Goal: Task Accomplishment & Management: Use online tool/utility

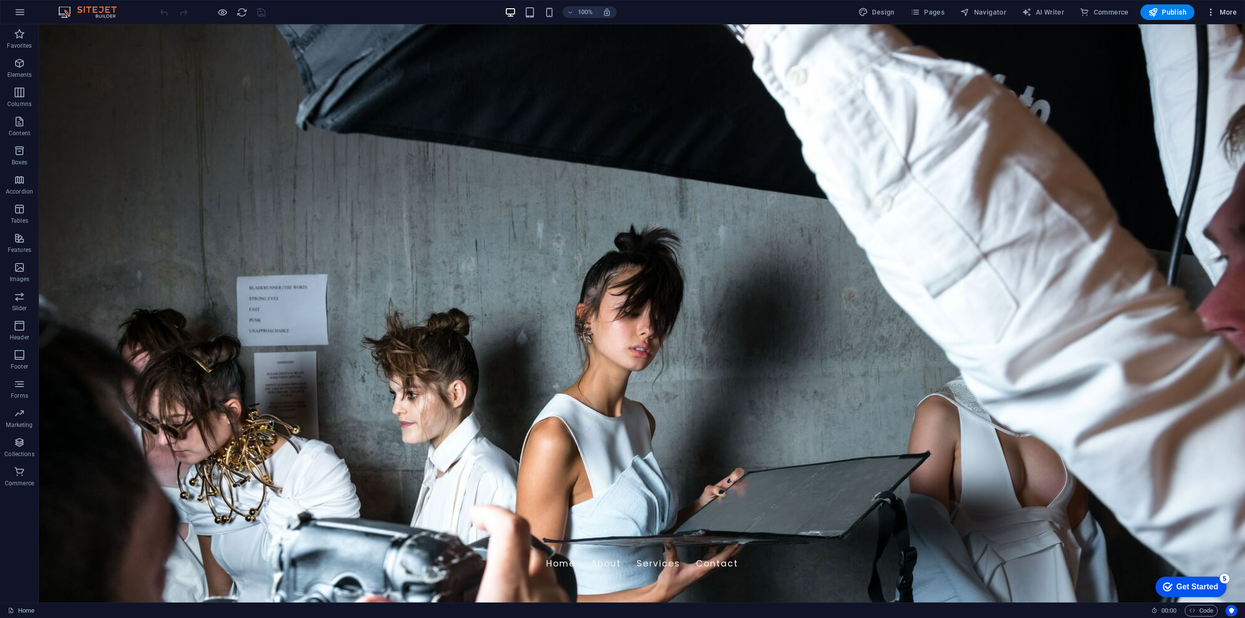
click at [1228, 12] on span "More" at bounding box center [1221, 12] width 31 height 10
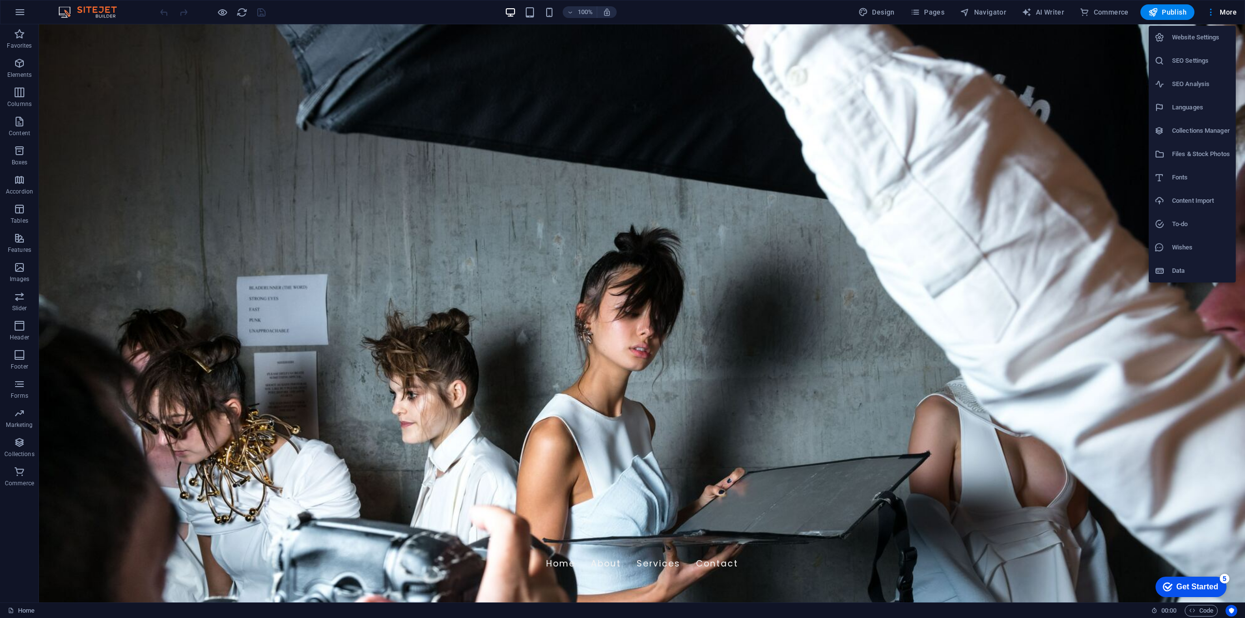
click at [18, 44] on div at bounding box center [622, 309] width 1245 height 618
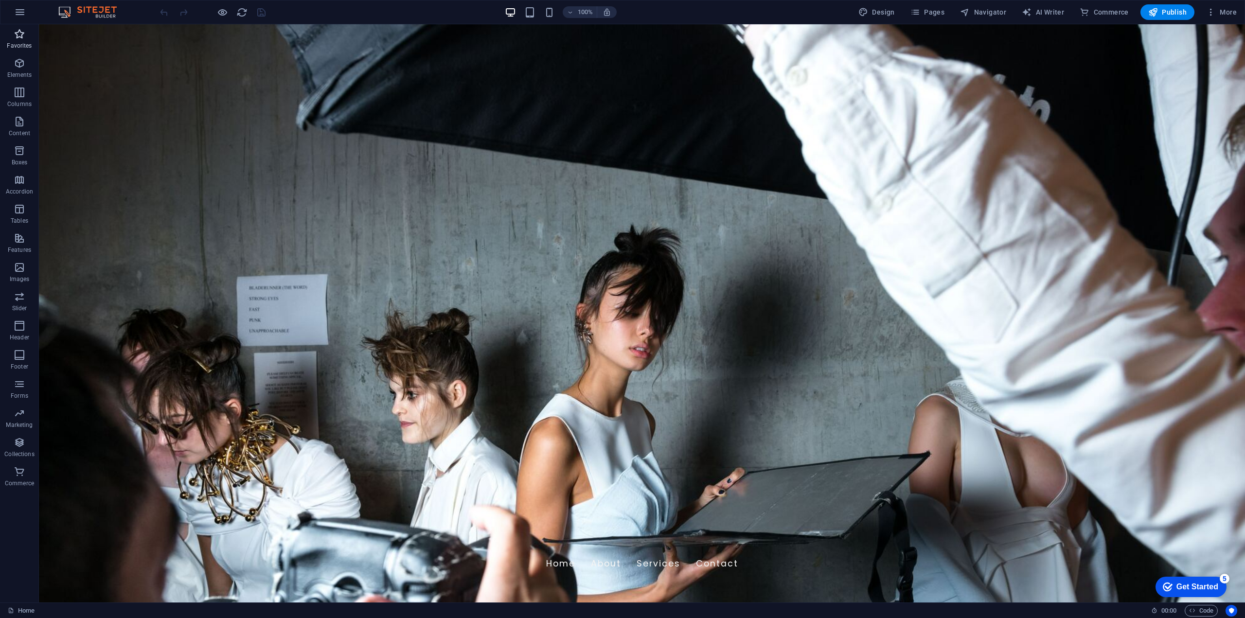
click at [19, 44] on p "Favorites" at bounding box center [19, 46] width 25 height 8
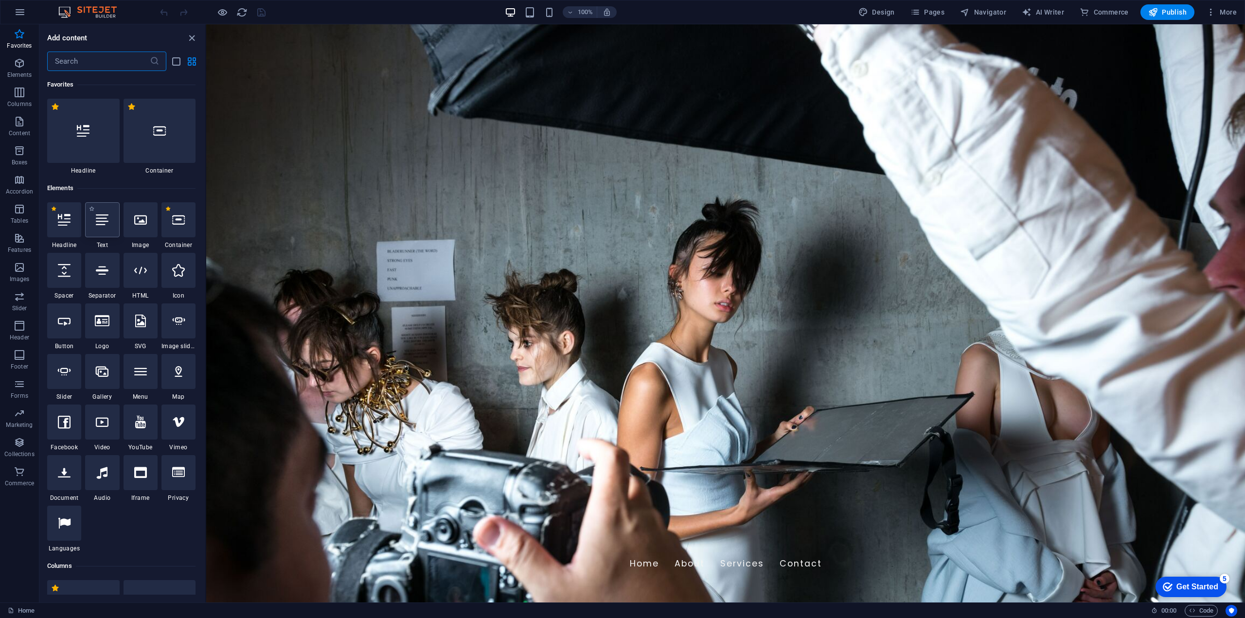
click at [112, 225] on div at bounding box center [102, 219] width 34 height 35
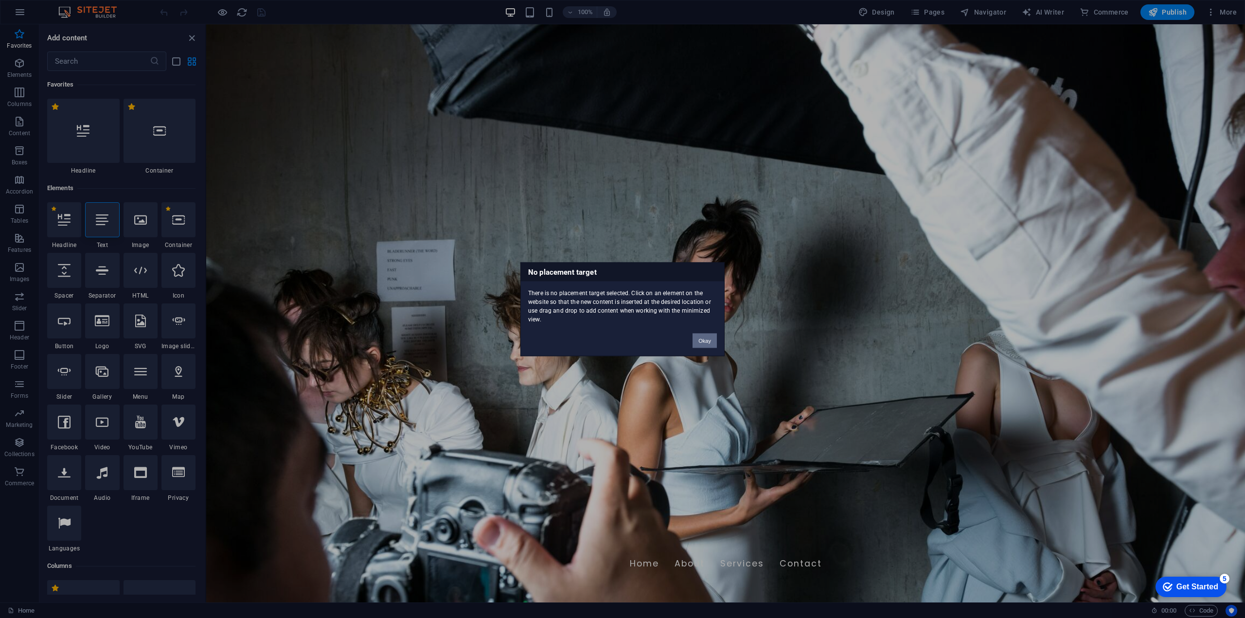
click at [705, 341] on button "Okay" at bounding box center [704, 340] width 24 height 15
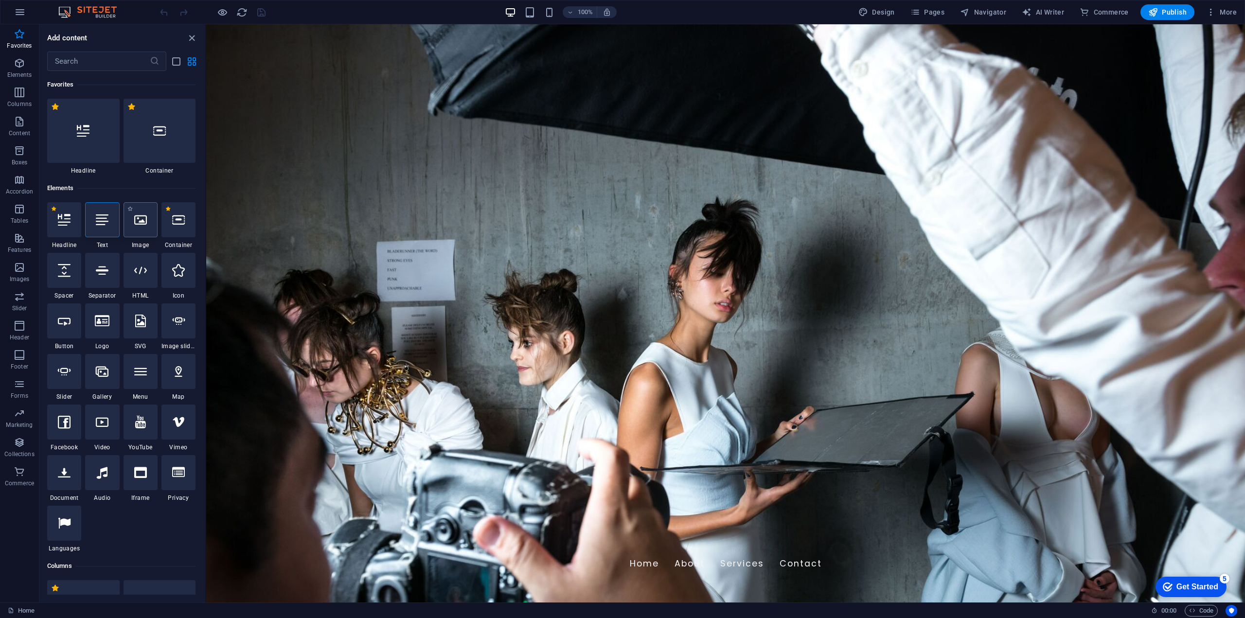
click at [133, 226] on div at bounding box center [141, 219] width 34 height 35
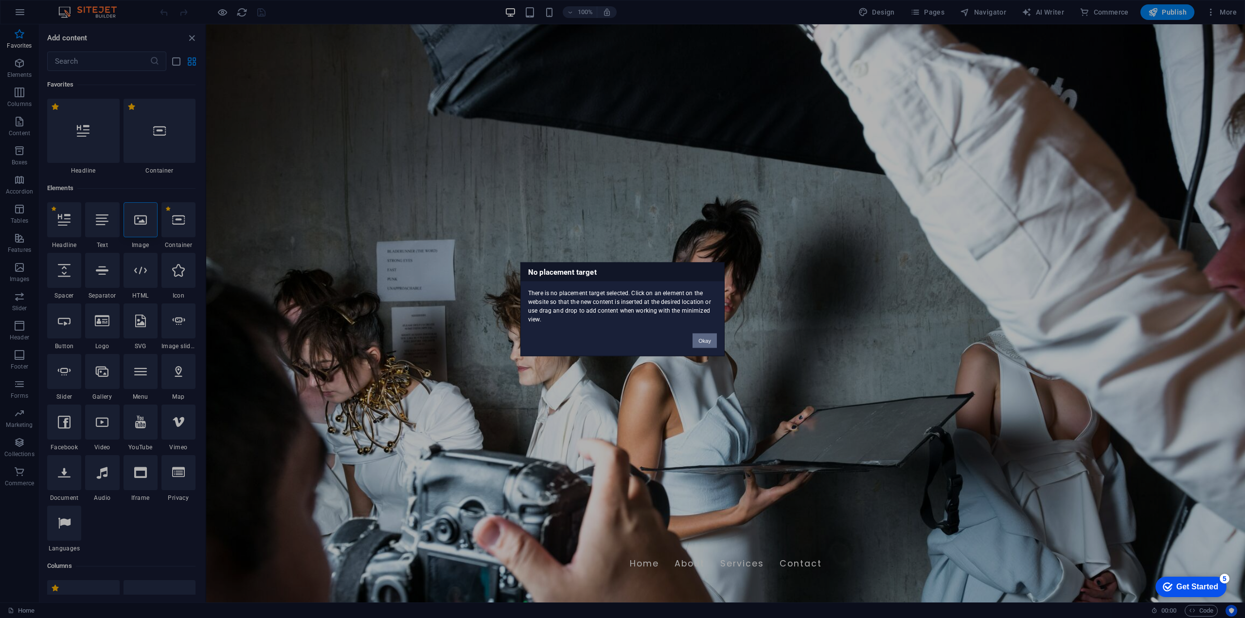
click at [708, 337] on button "Okay" at bounding box center [704, 340] width 24 height 15
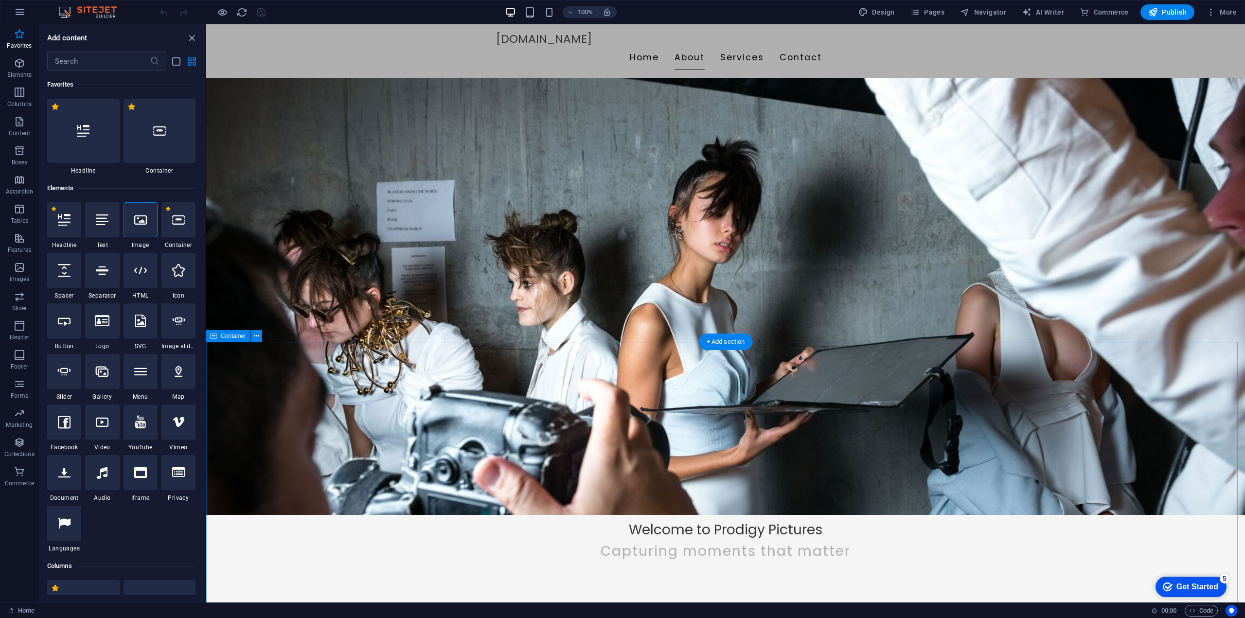
scroll to position [243, 0]
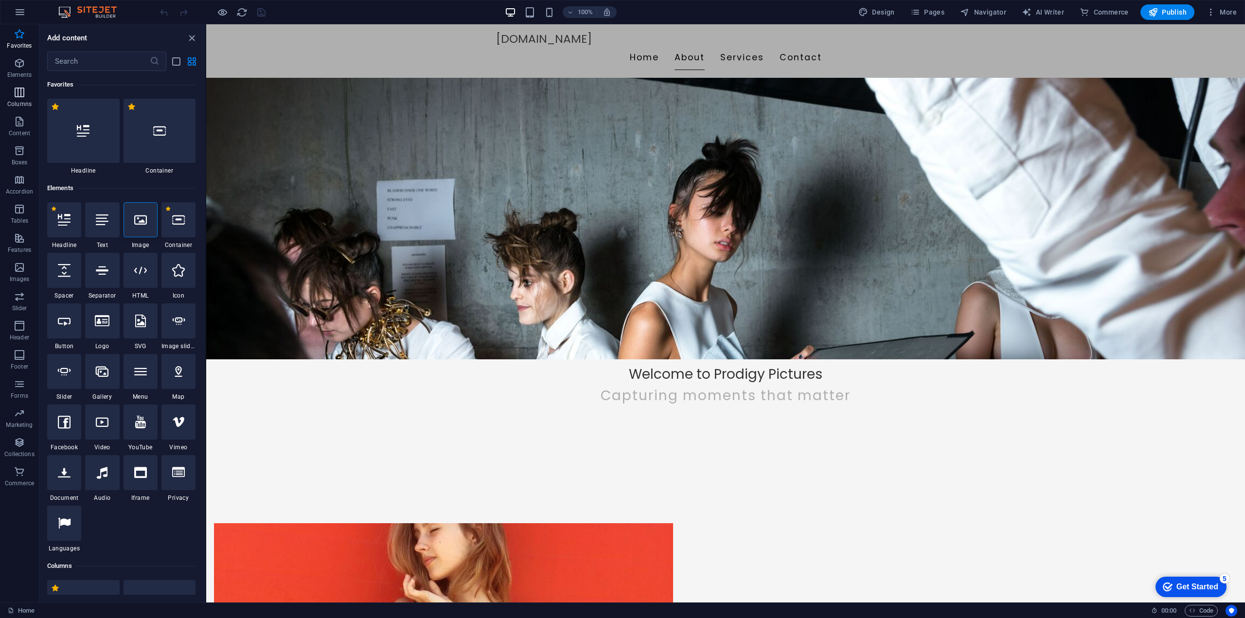
click at [20, 98] on icon "button" at bounding box center [20, 93] width 12 height 12
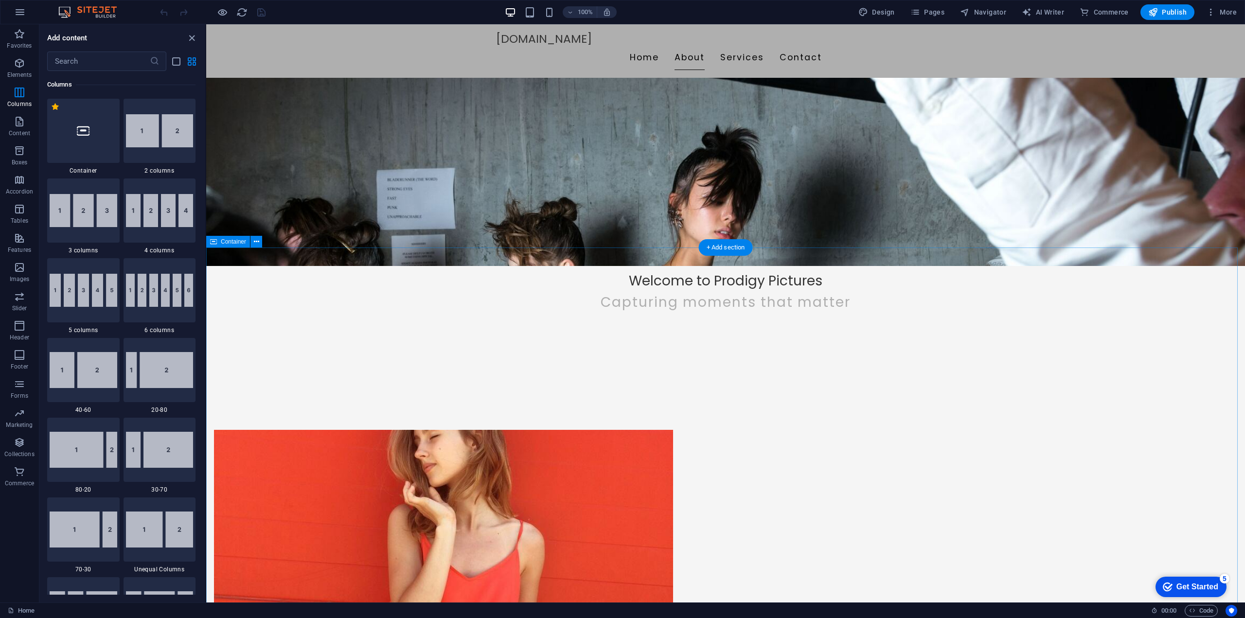
scroll to position [340, 0]
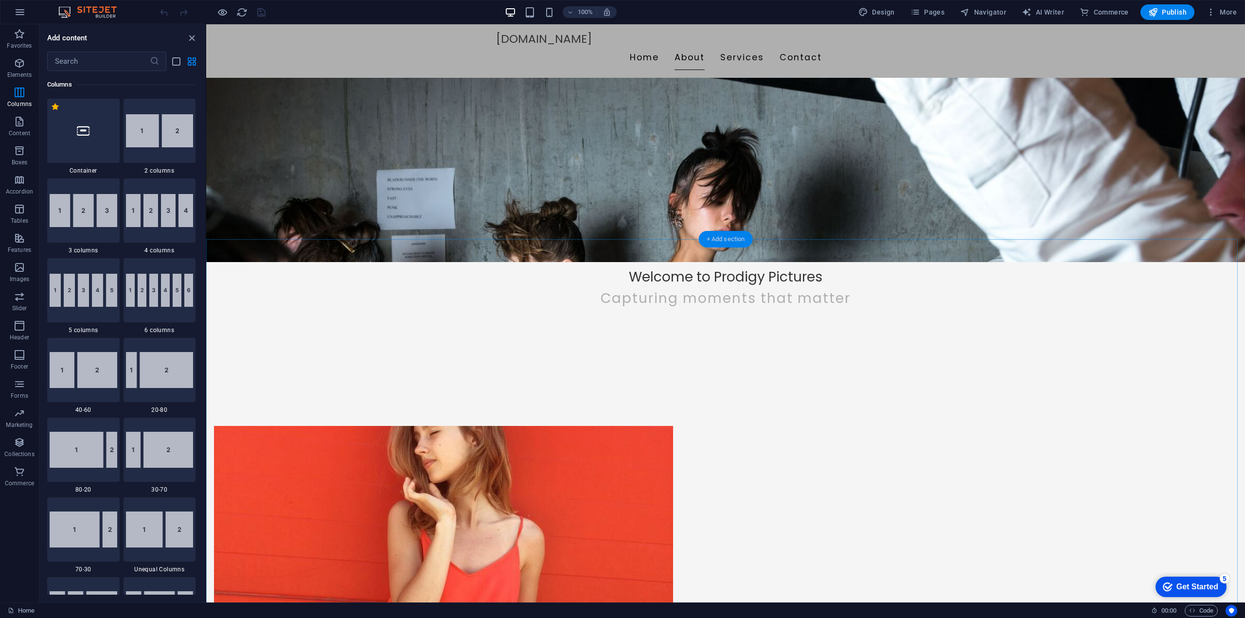
click at [734, 240] on div "+ Add section" at bounding box center [726, 239] width 54 height 17
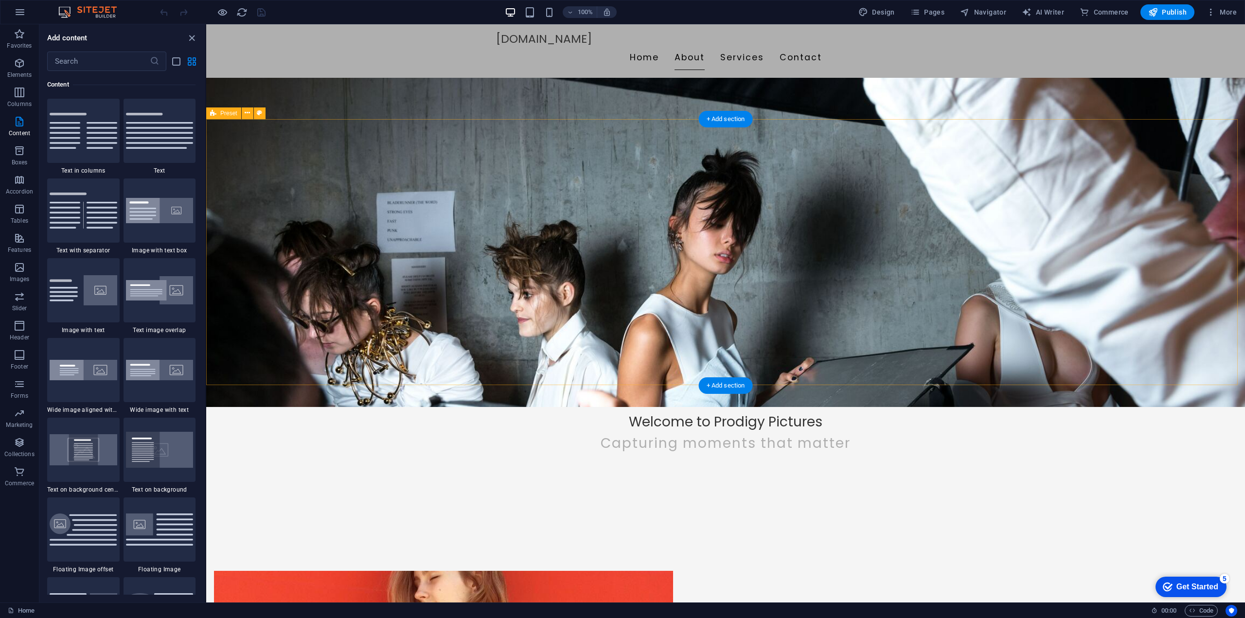
scroll to position [195, 0]
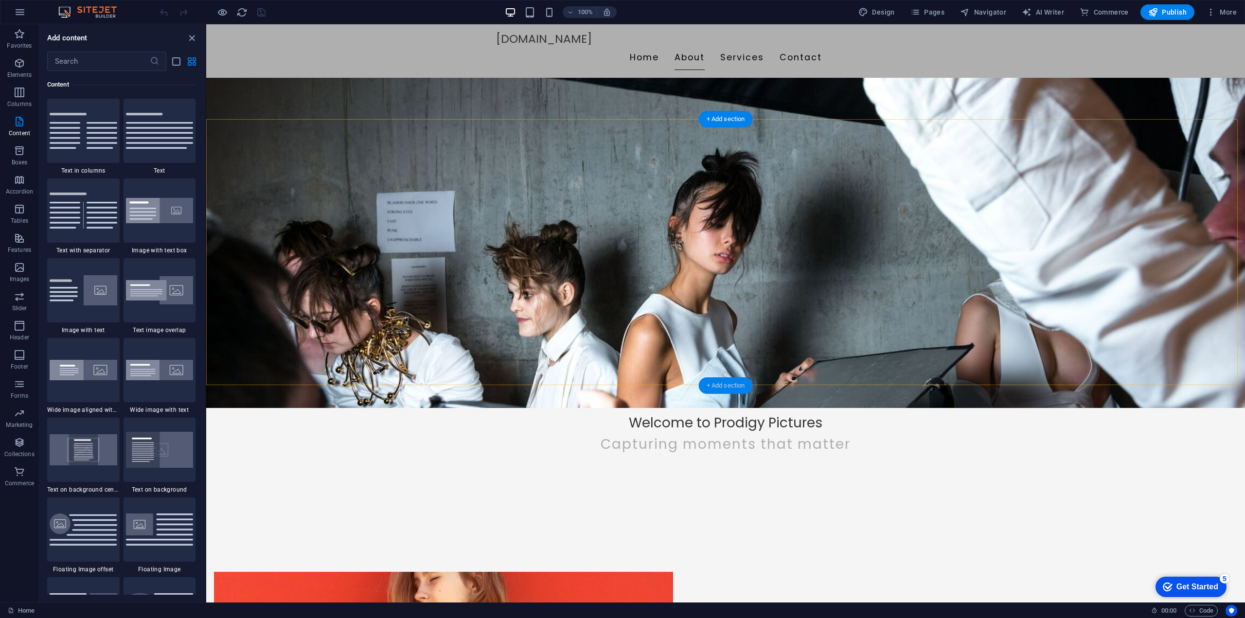
click at [728, 385] on div "+ Add section" at bounding box center [726, 385] width 54 height 17
click at [157, 390] on div at bounding box center [160, 370] width 72 height 64
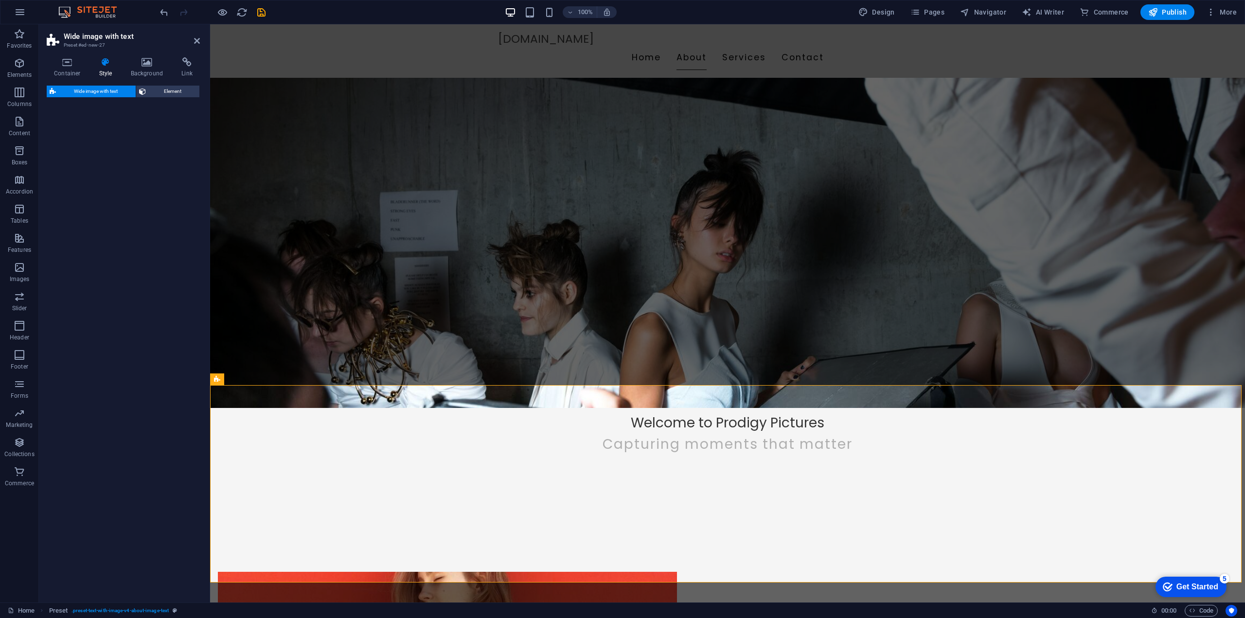
select select "%"
select select "rem"
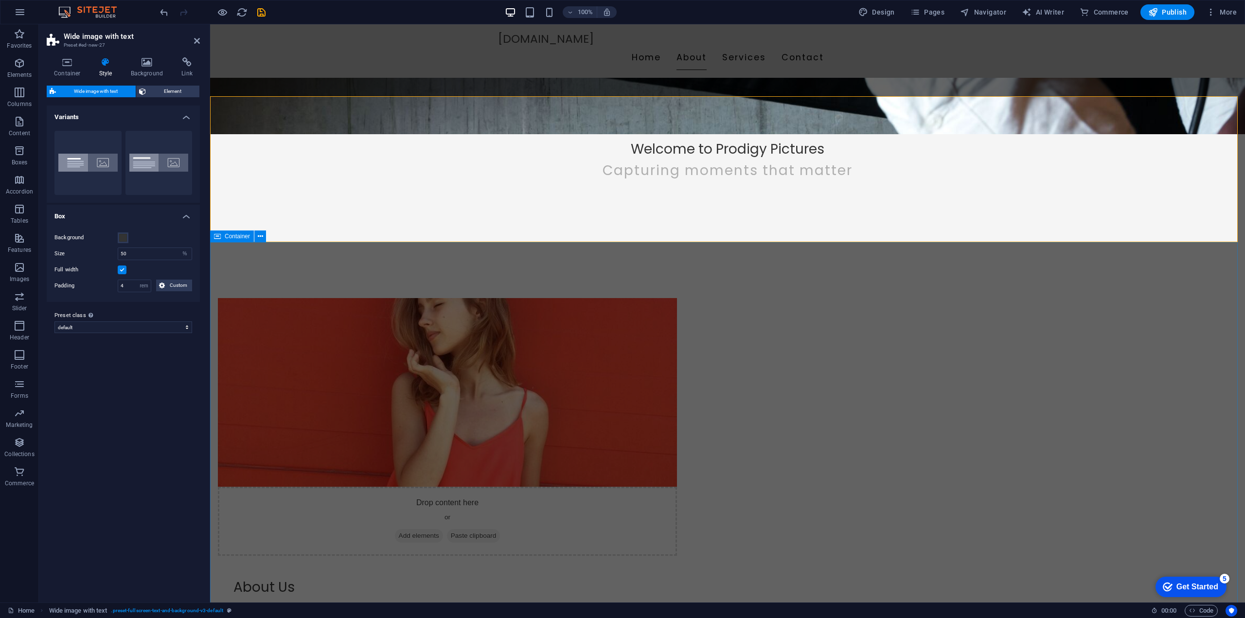
scroll to position [486, 0]
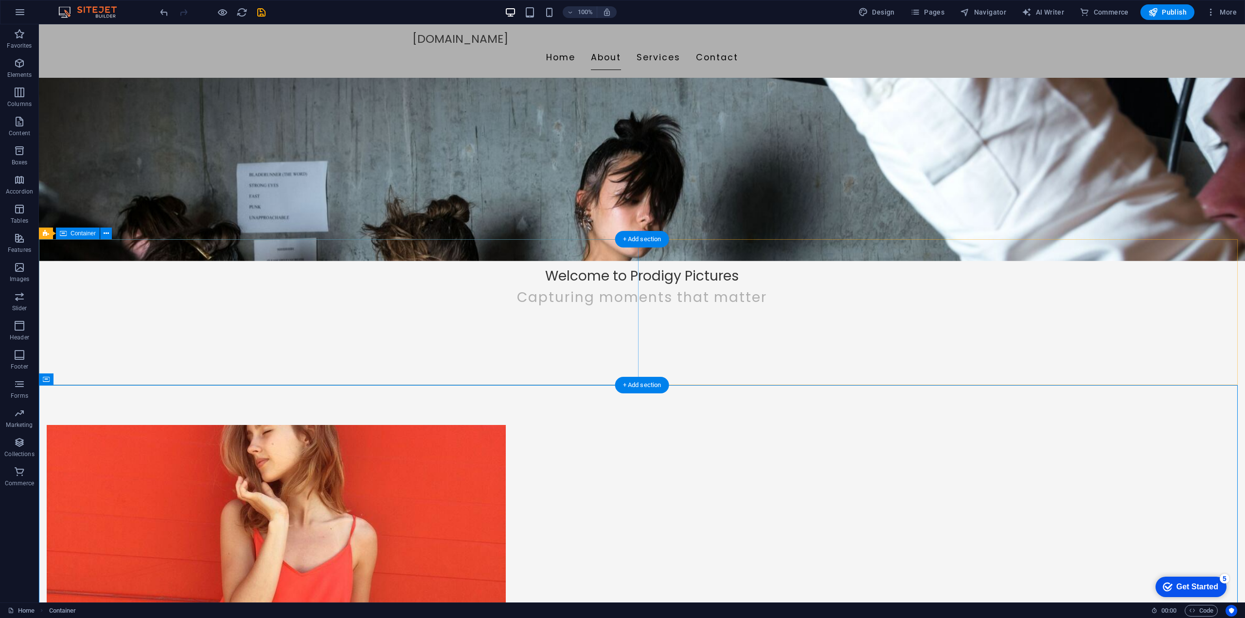
scroll to position [340, 0]
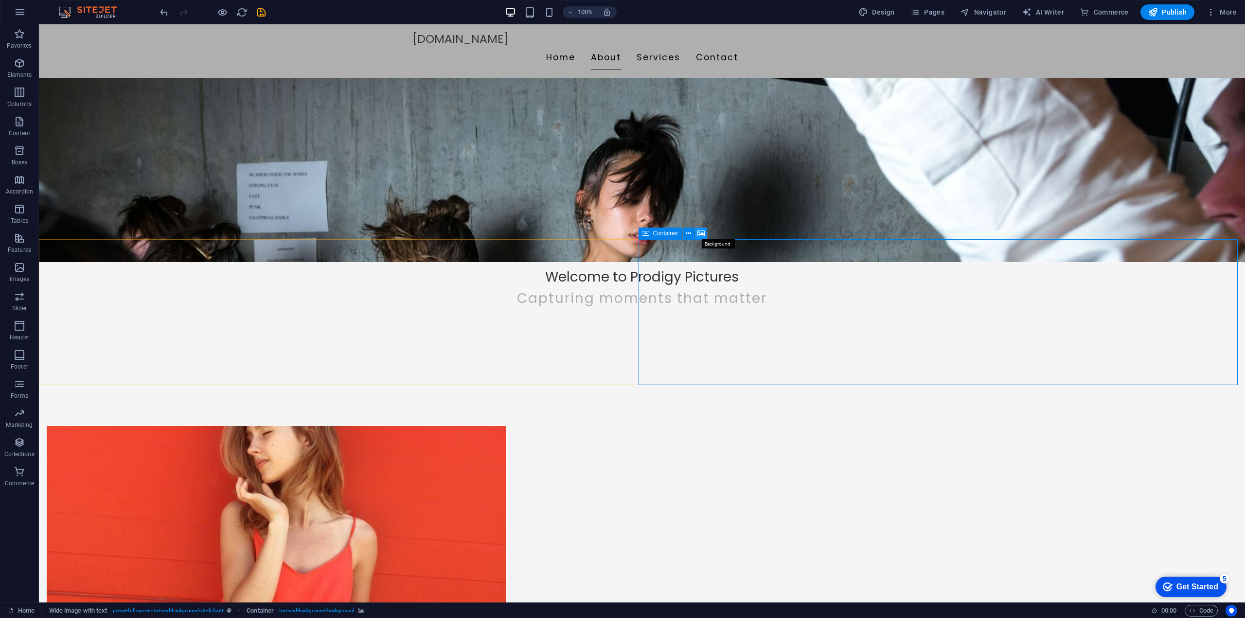
click at [703, 235] on icon at bounding box center [700, 234] width 7 height 10
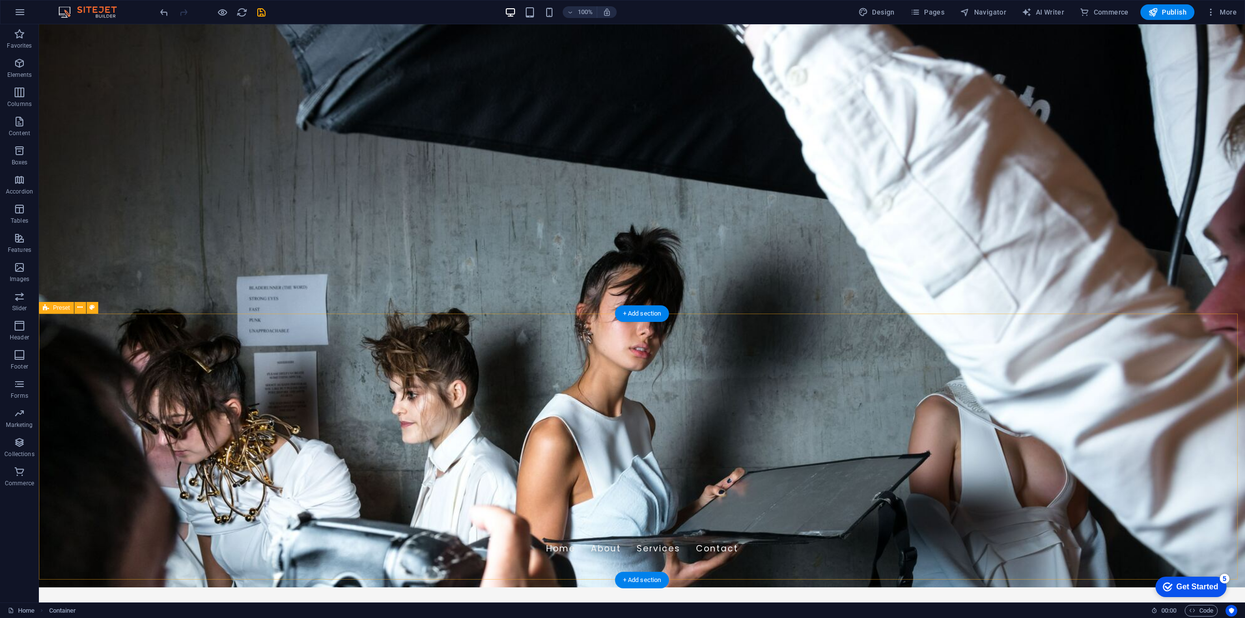
scroll to position [0, 0]
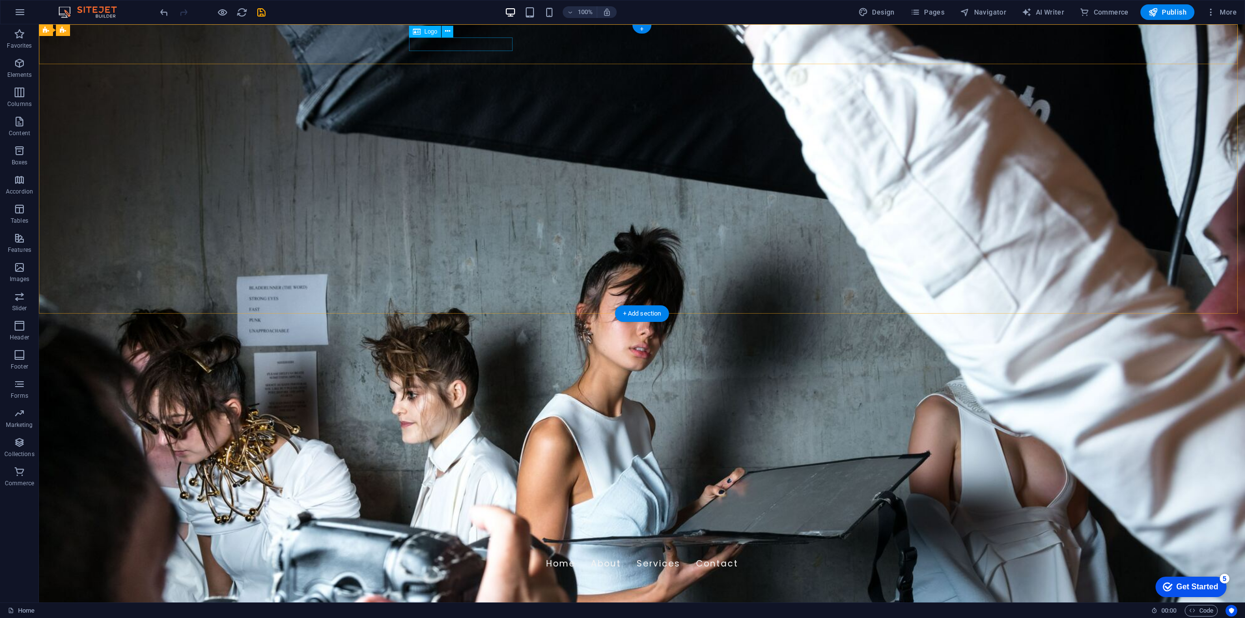
click at [481, 538] on div "[DOMAIN_NAME]" at bounding box center [641, 545] width 459 height 14
click at [428, 31] on span "Logo" at bounding box center [431, 32] width 13 height 6
click at [432, 32] on span "Logo" at bounding box center [431, 32] width 13 height 6
click at [448, 33] on icon at bounding box center [447, 31] width 5 height 10
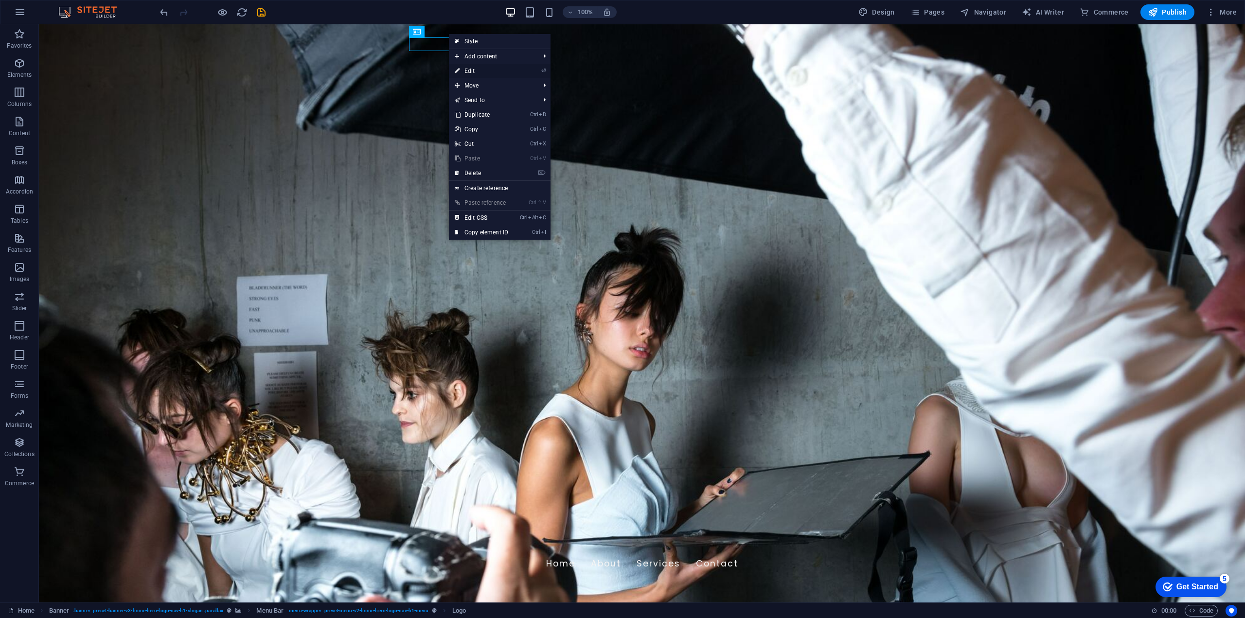
click at [489, 72] on link "⏎ Edit" at bounding box center [481, 71] width 65 height 15
select select "px"
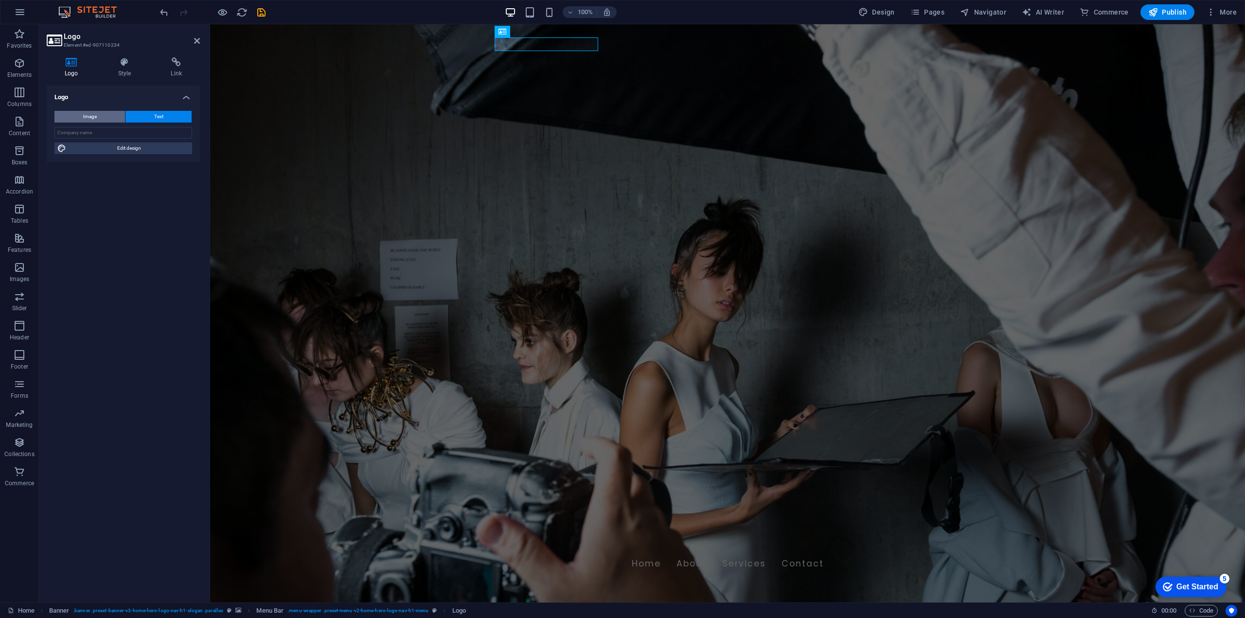
click at [101, 115] on button "Image" at bounding box center [89, 117] width 71 height 12
select select "DISABLED_OPTION_VALUE"
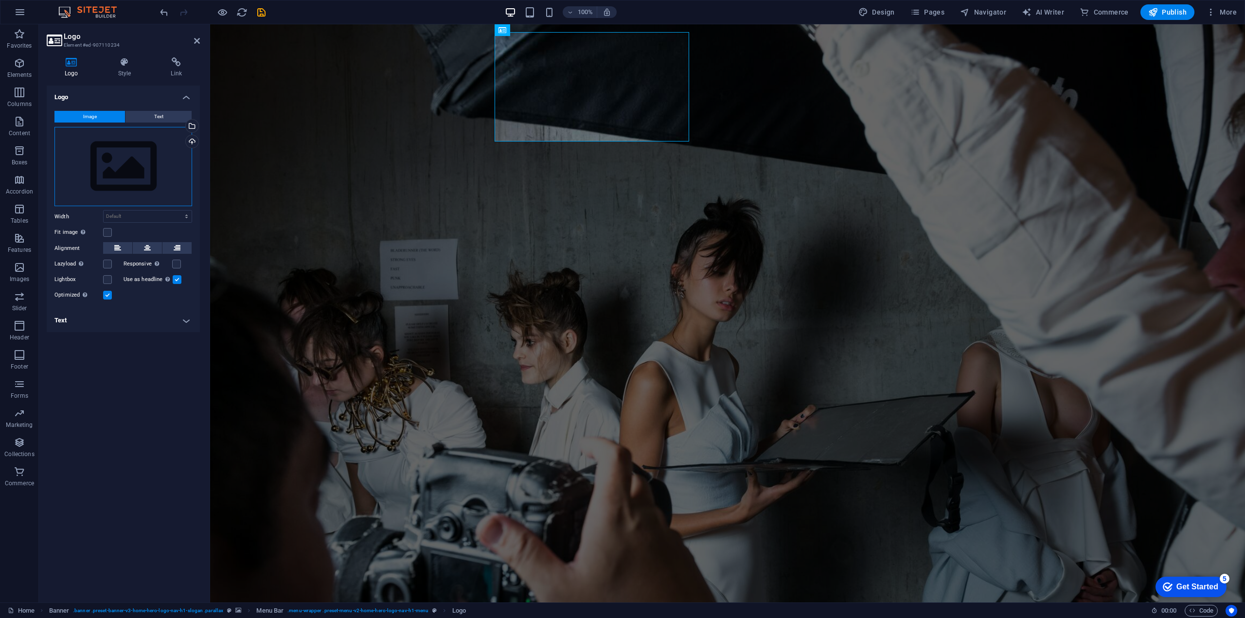
click at [123, 175] on div "Drag files here, click to choose files or select files from Files or our free s…" at bounding box center [123, 167] width 138 height 80
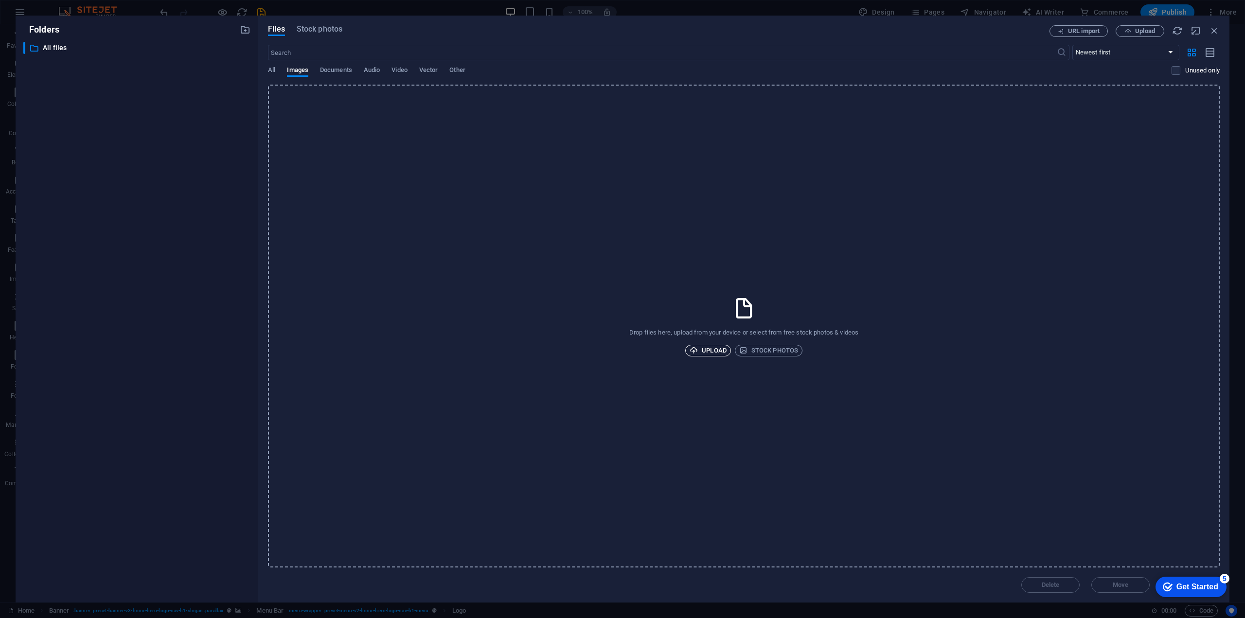
click at [711, 349] on span "Upload" at bounding box center [708, 351] width 37 height 12
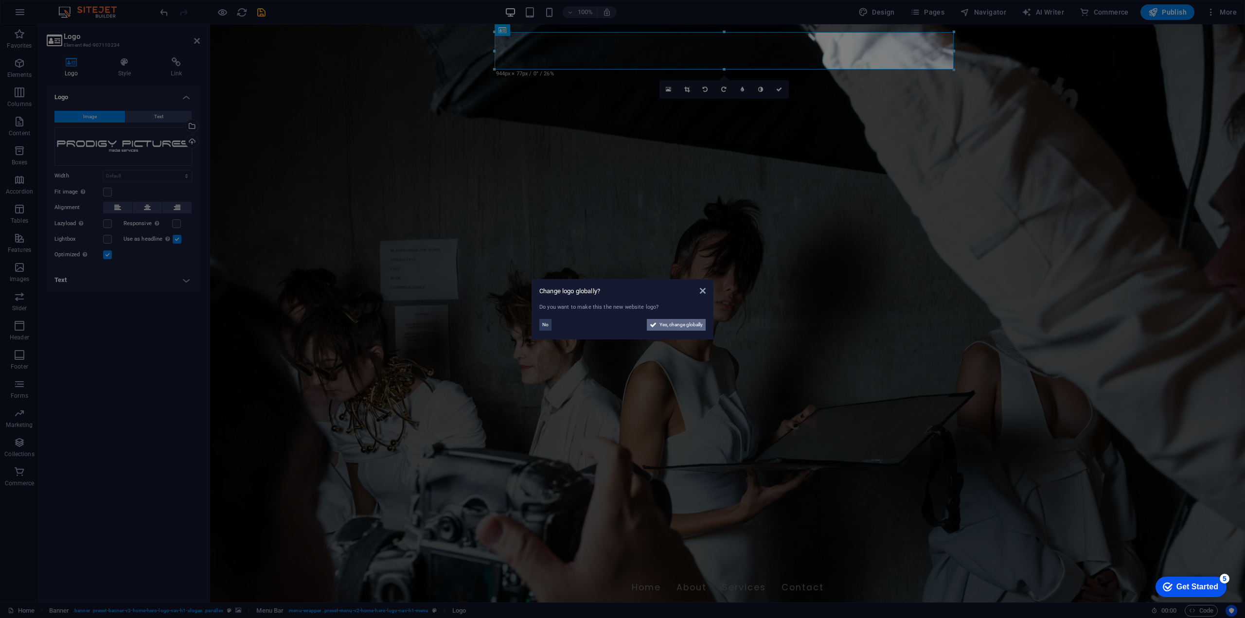
click at [685, 324] on span "Yes, change globally" at bounding box center [680, 325] width 43 height 12
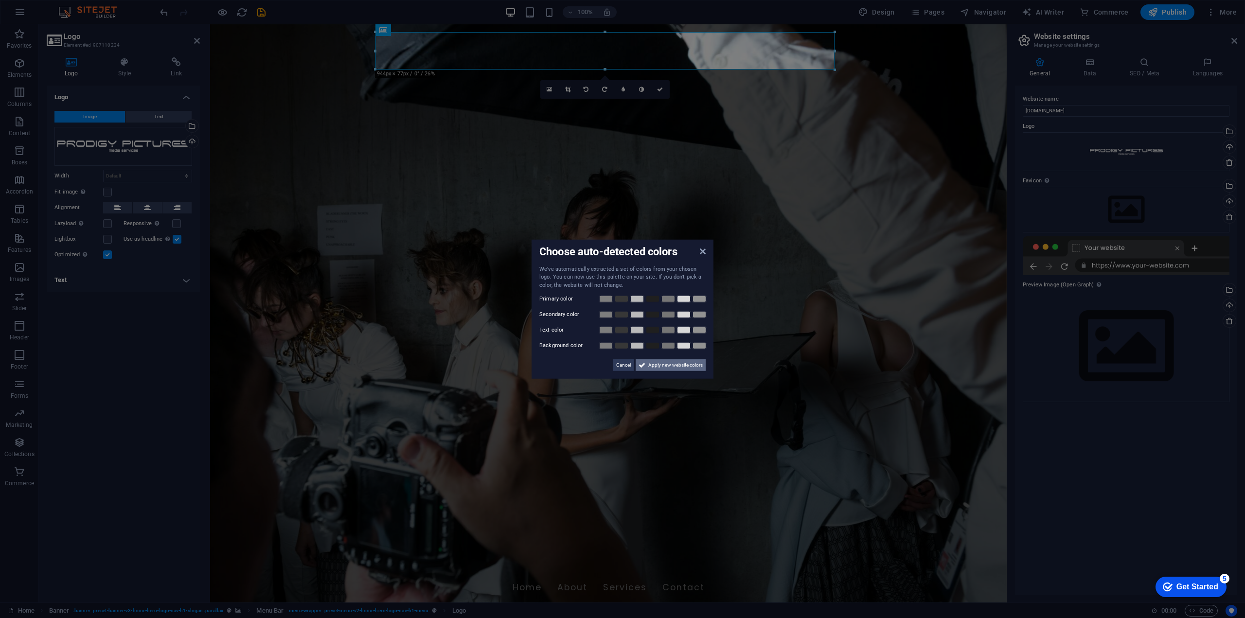
click at [673, 369] on span "Apply new website colors" at bounding box center [675, 365] width 54 height 12
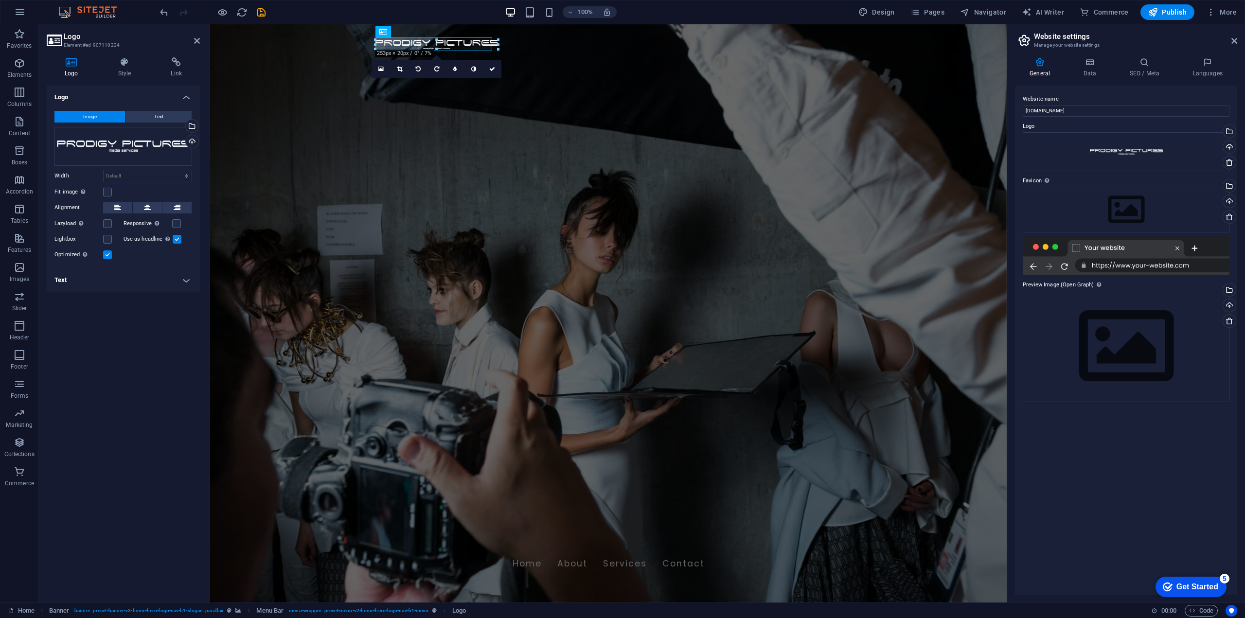
drag, startPoint x: 834, startPoint y: 53, endPoint x: 492, endPoint y: 52, distance: 342.3
type input "240"
select select "px"
click at [200, 39] on aside "Logo Element #ed-907110234 Logo Style Link Logo Image Text Drag files here, cli…" at bounding box center [124, 313] width 171 height 578
click at [197, 39] on icon at bounding box center [197, 41] width 6 height 8
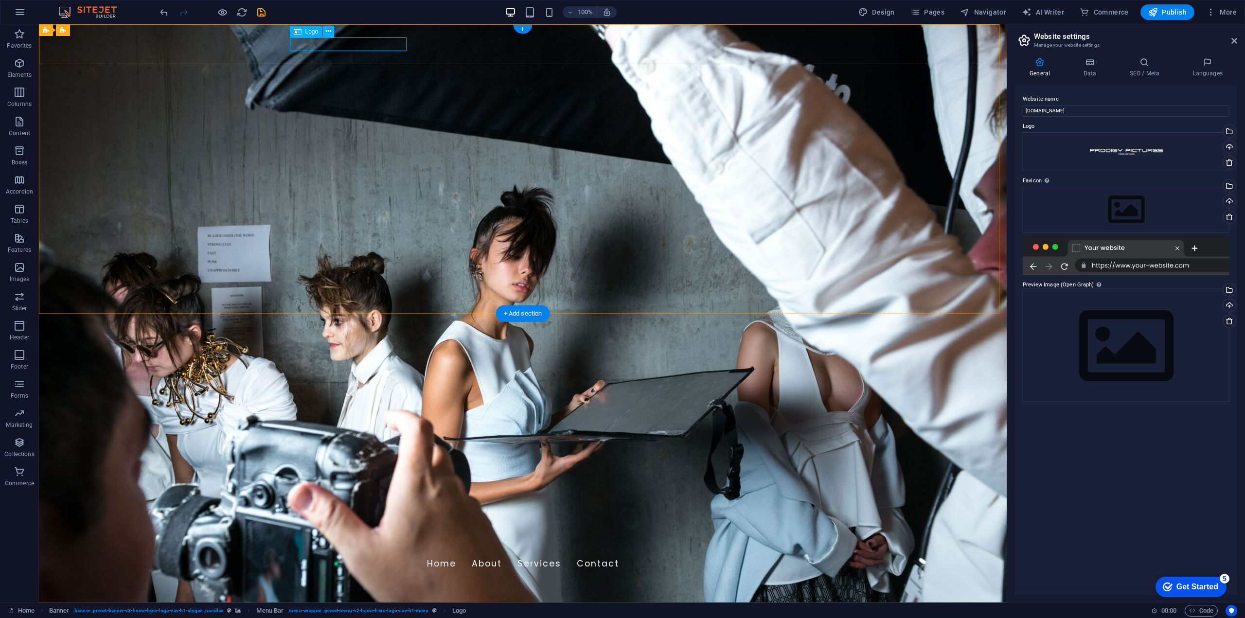
click at [392, 538] on div at bounding box center [522, 545] width 459 height 14
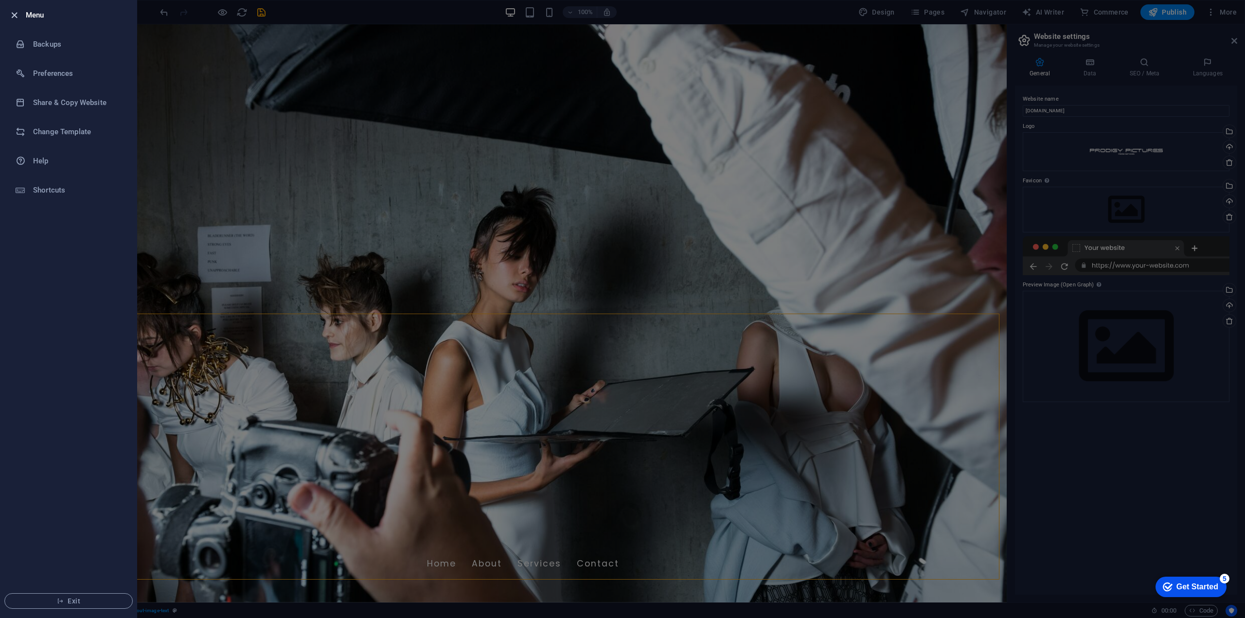
click at [14, 12] on icon "button" at bounding box center [14, 15] width 11 height 11
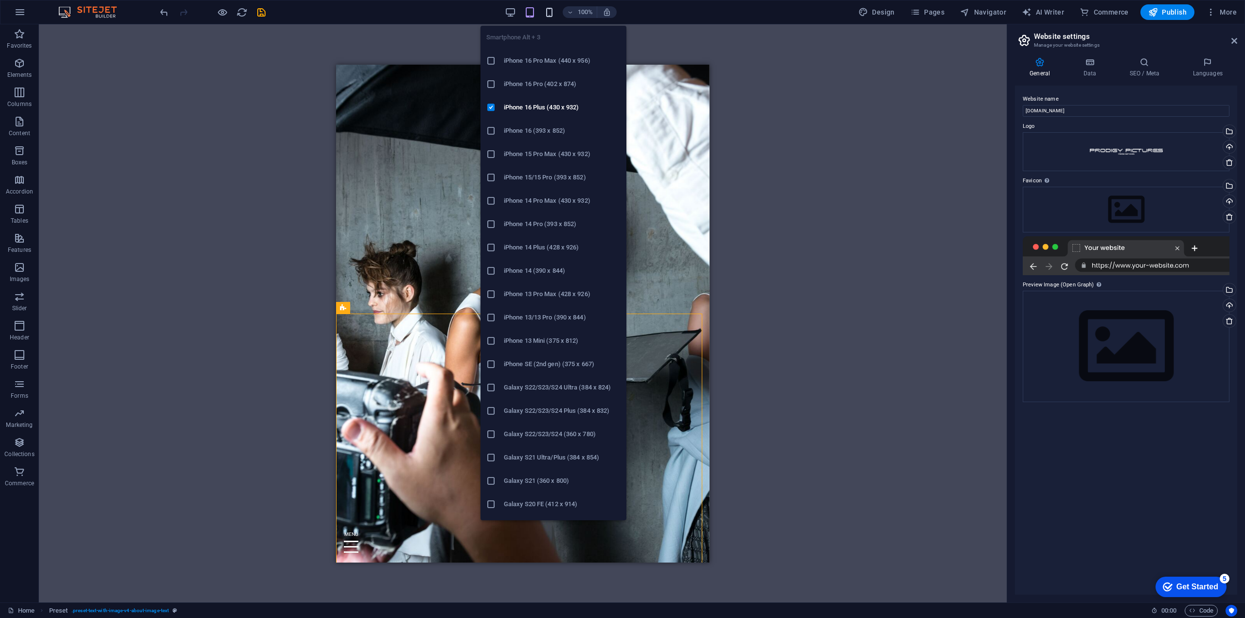
click at [0, 0] on icon "button" at bounding box center [0, 0] width 0 height 0
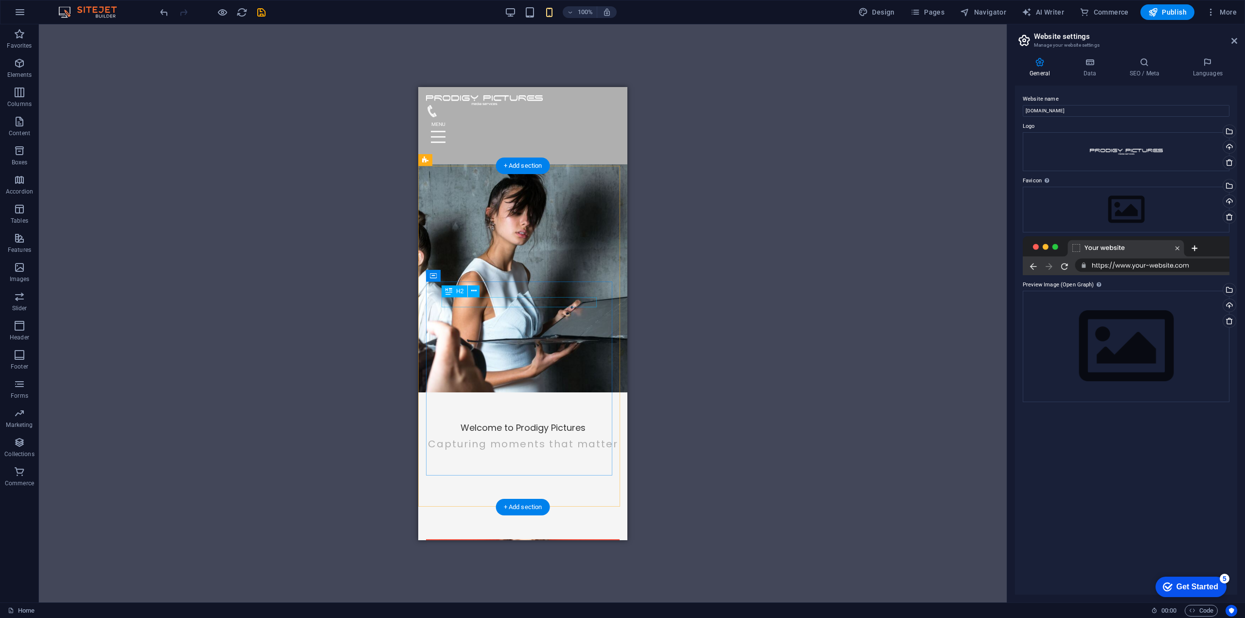
scroll to position [49, 0]
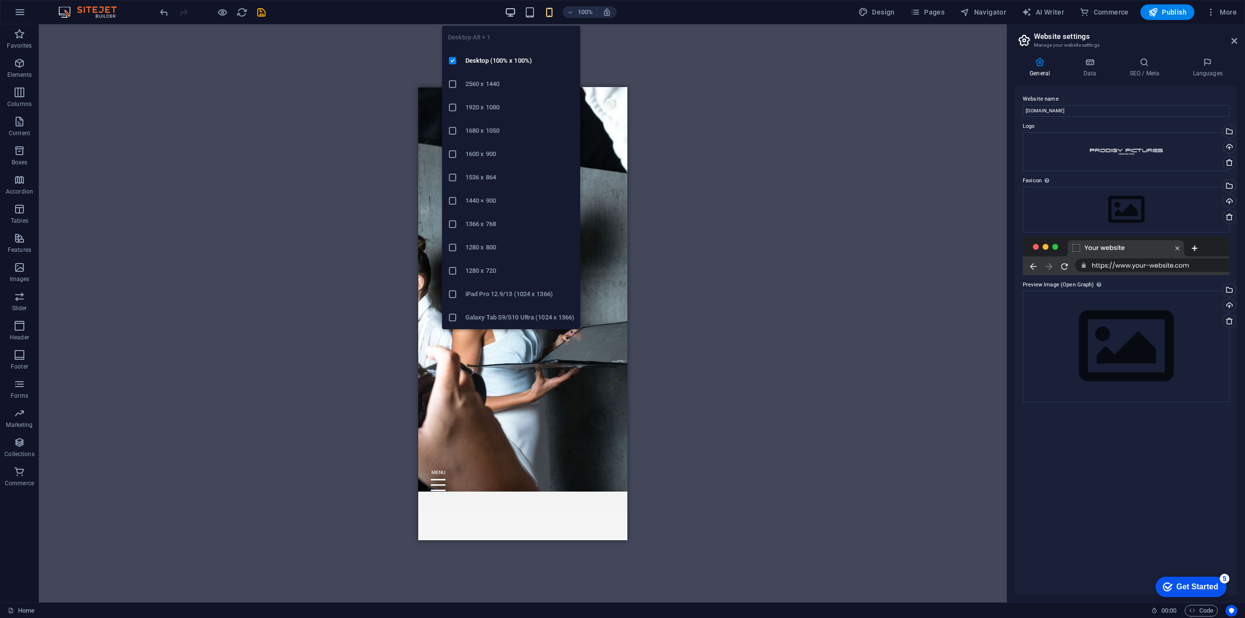
click at [0, 0] on icon "button" at bounding box center [0, 0] width 0 height 0
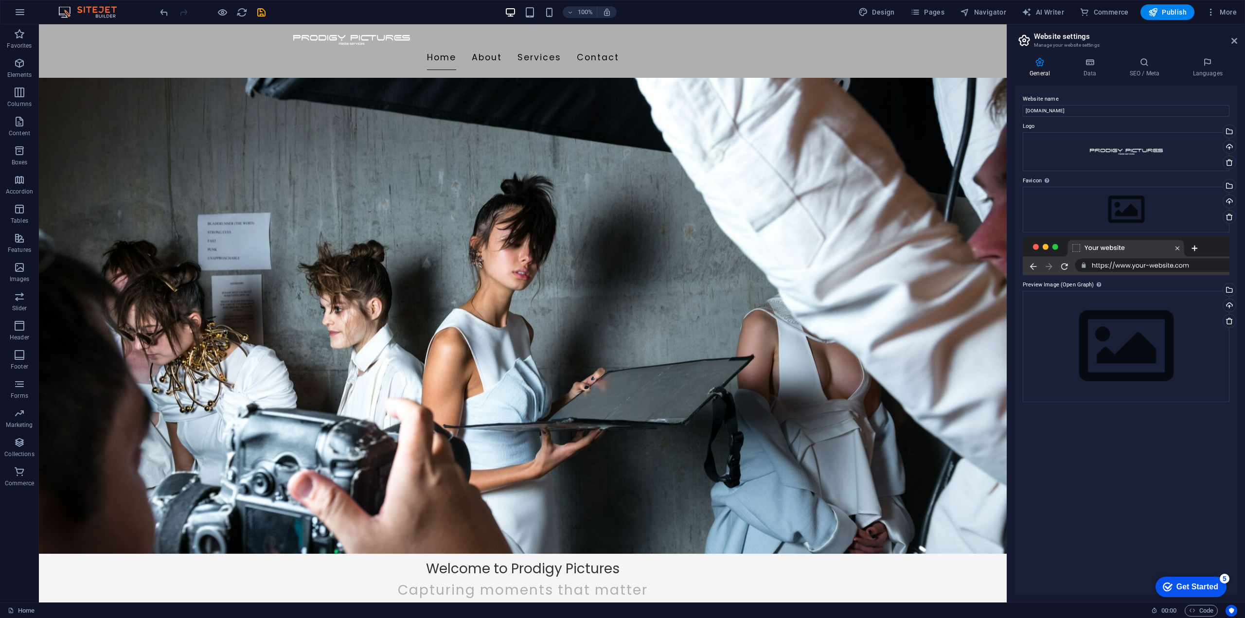
click at [1184, 265] on div at bounding box center [1126, 255] width 207 height 39
click at [1078, 248] on div at bounding box center [1126, 255] width 207 height 39
click at [1045, 245] on div at bounding box center [1126, 255] width 207 height 39
click at [1086, 249] on div at bounding box center [1126, 255] width 207 height 39
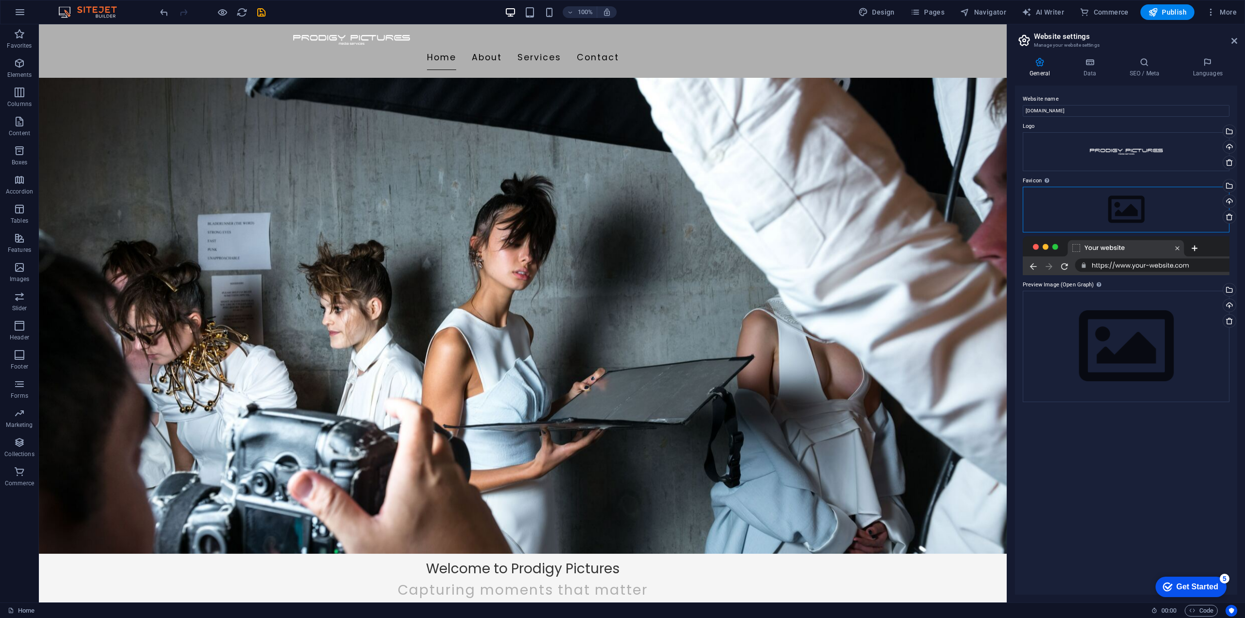
click at [1120, 206] on div "Drag files here, click to choose files or select files from Files or our free s…" at bounding box center [1126, 210] width 207 height 46
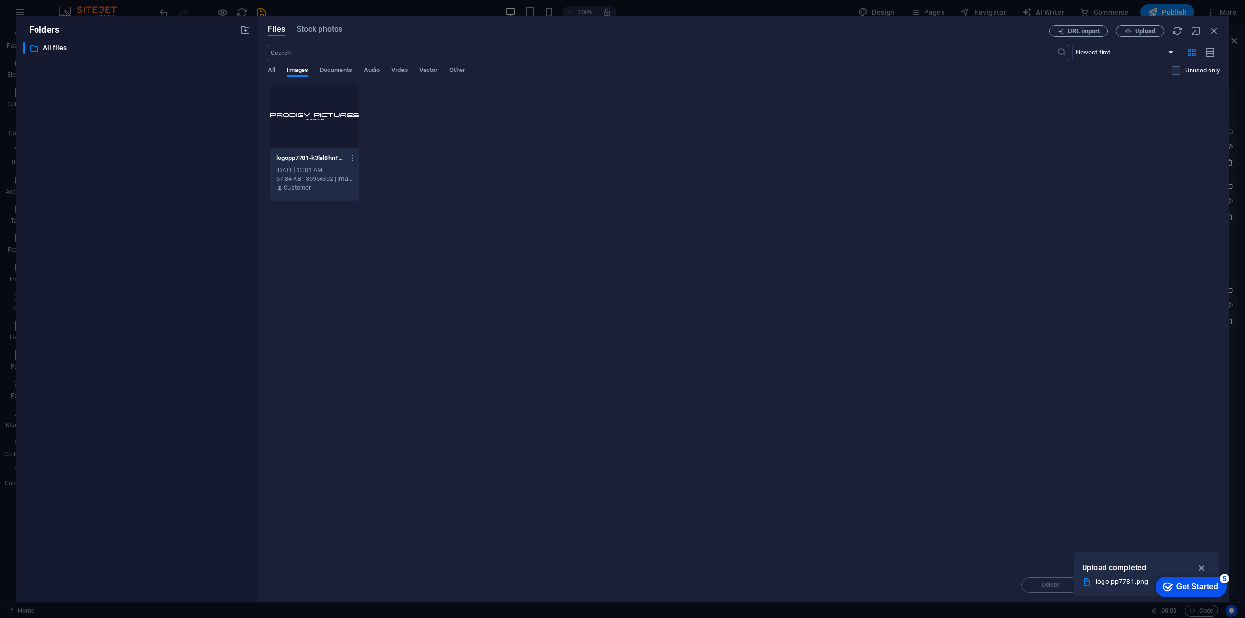
click at [743, 181] on div "logopp7781-k3lel8hnF-O2zIDe3ZiT-A.png logopp7781-k3lel8hnF-O2zIDe3ZiT-A.png [DA…" at bounding box center [744, 143] width 952 height 117
click at [1140, 32] on span "Upload" at bounding box center [1145, 31] width 20 height 6
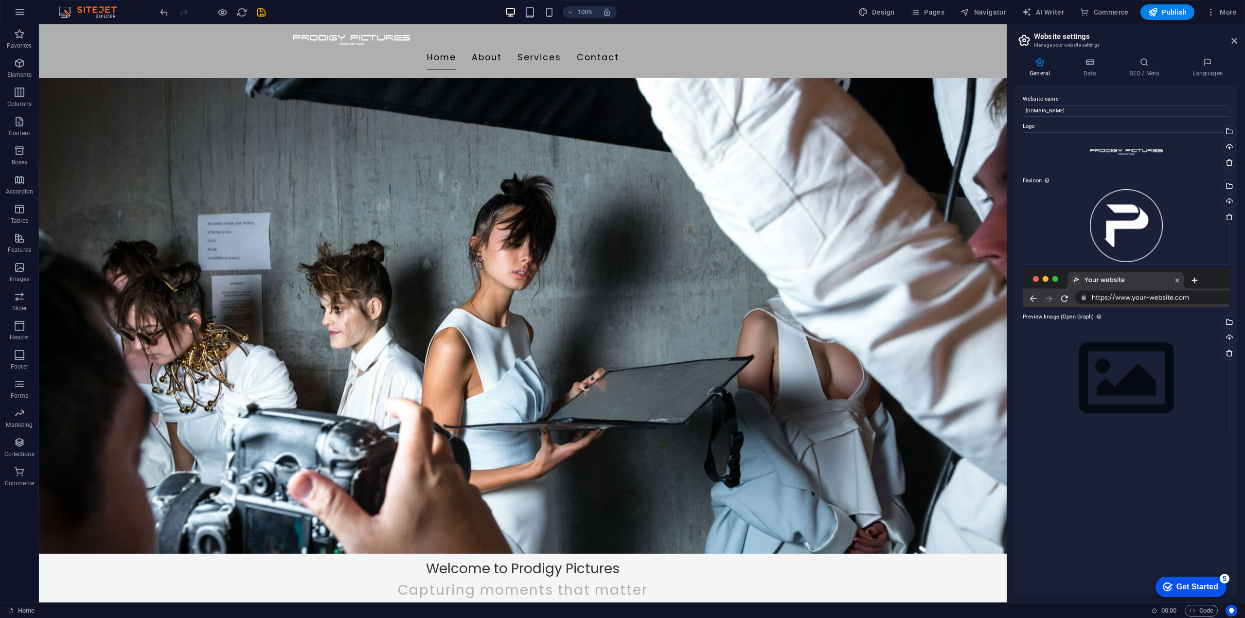
click at [1126, 479] on div "Website name [DOMAIN_NAME] Logo Drag files here, click to choose files or selec…" at bounding box center [1126, 340] width 222 height 509
drag, startPoint x: 1126, startPoint y: 225, endPoint x: 1135, endPoint y: 395, distance: 170.9
click at [1135, 395] on div "Website name [DOMAIN_NAME] Logo Drag files here, click to choose files or selec…" at bounding box center [1126, 340] width 222 height 509
click at [1127, 382] on div "Drag files here, click to choose files or select files from Files or our free s…" at bounding box center [1126, 378] width 207 height 111
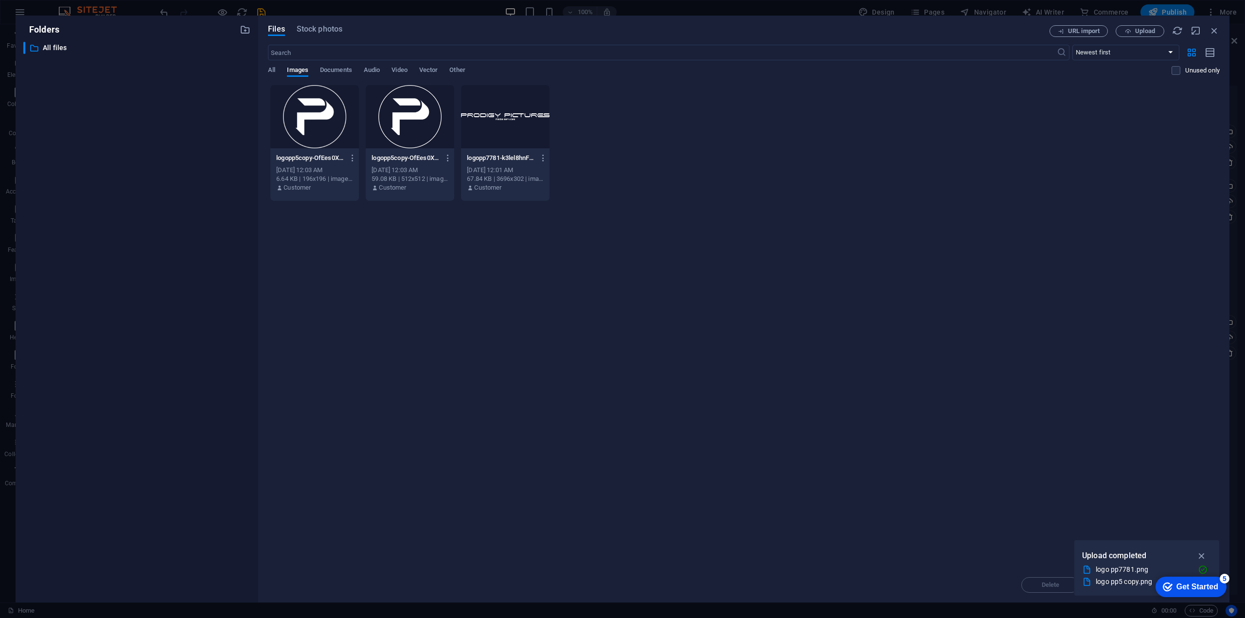
click at [415, 124] on div at bounding box center [410, 116] width 89 height 63
click at [415, 124] on div "1" at bounding box center [410, 116] width 89 height 63
click at [326, 128] on div at bounding box center [314, 116] width 89 height 63
click at [1200, 555] on icon "button" at bounding box center [1201, 555] width 11 height 11
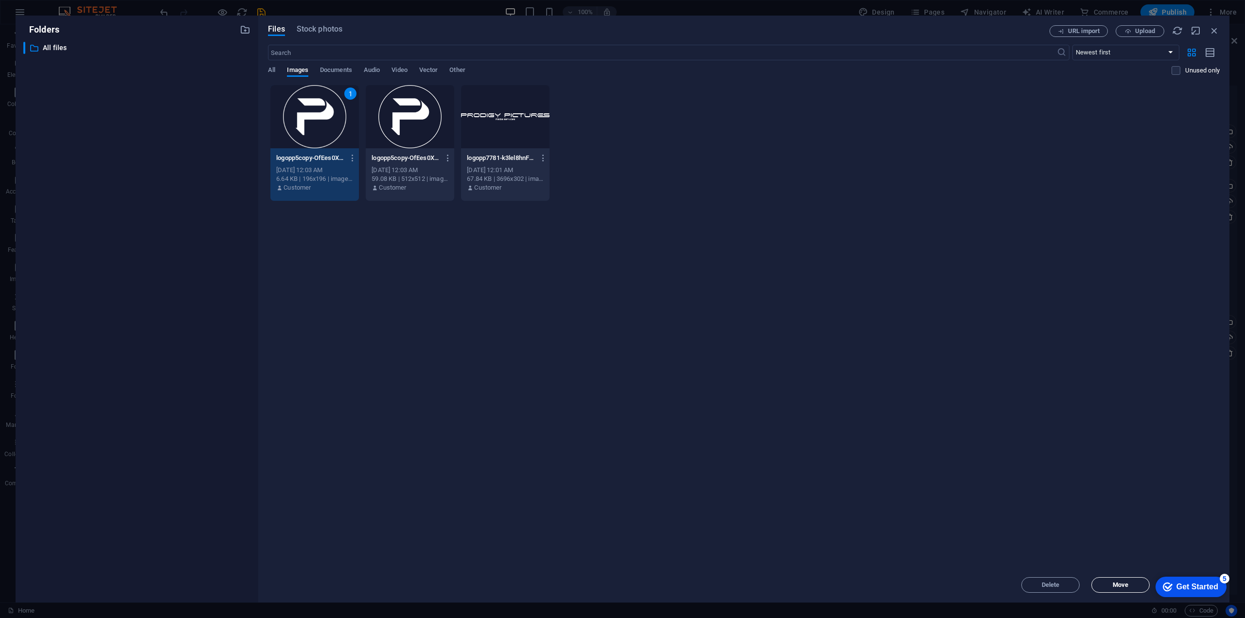
click at [1137, 584] on span "Move" at bounding box center [1121, 585] width 50 height 6
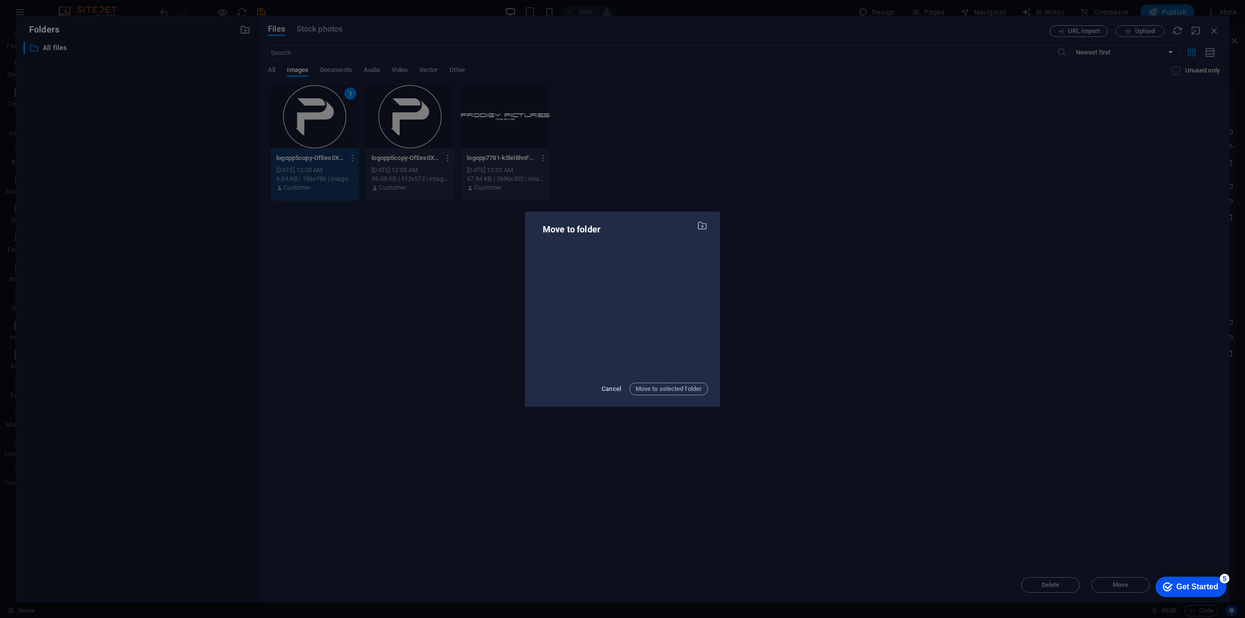
click at [607, 384] on span "Cancel" at bounding box center [611, 389] width 19 height 12
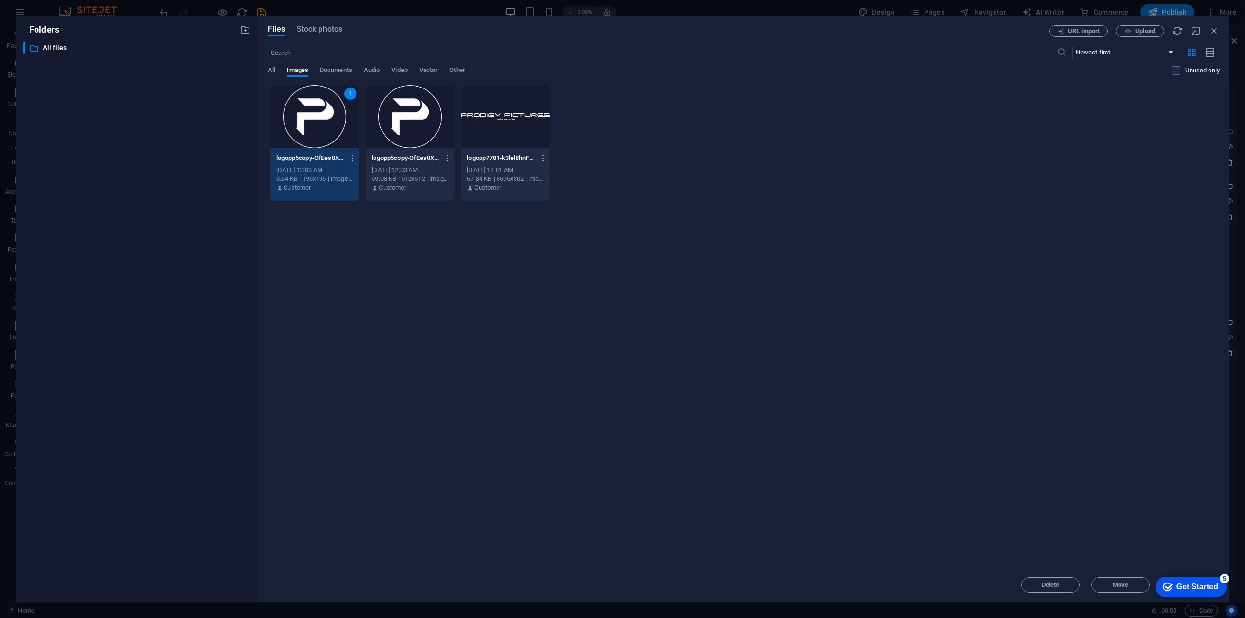
click at [959, 197] on div "1 logopp5copy-OfEes0XJCwTiYpot2NmzPg-0axqLQgp2VDNDHUBpPCZMw.png logopp5copy-OfE…" at bounding box center [744, 143] width 952 height 117
click at [319, 124] on div "1" at bounding box center [314, 116] width 89 height 63
click at [1212, 34] on icon "button" at bounding box center [1214, 30] width 11 height 11
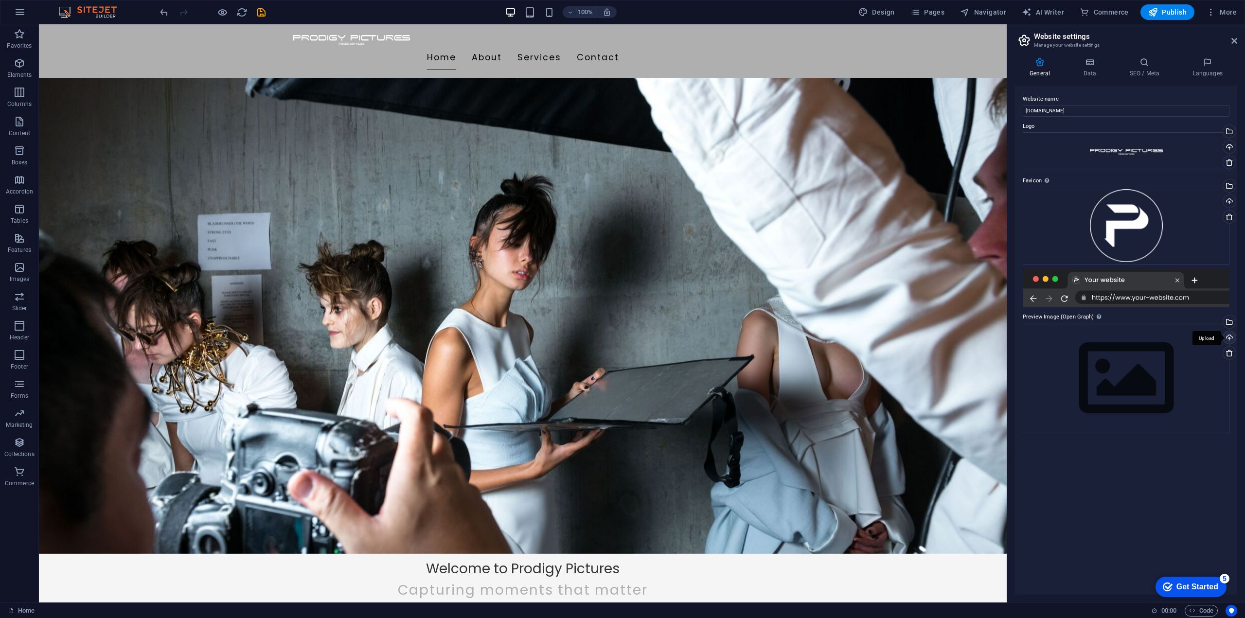
click at [1228, 337] on div "Upload" at bounding box center [1228, 338] width 15 height 15
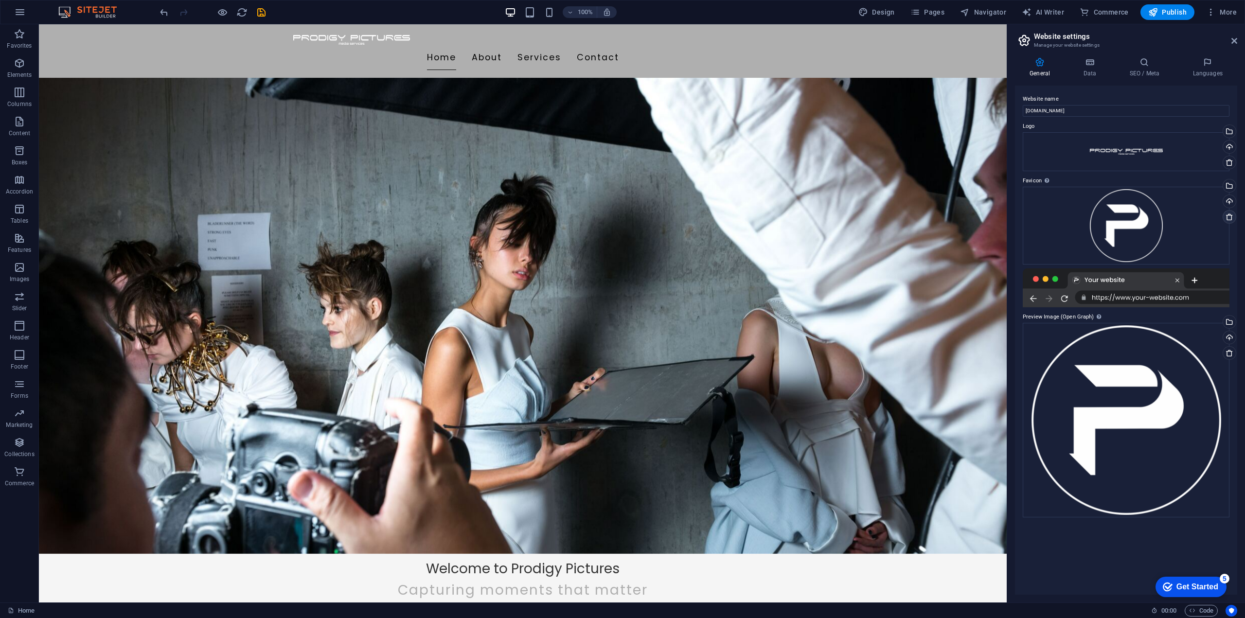
click at [1230, 217] on icon at bounding box center [1229, 217] width 8 height 8
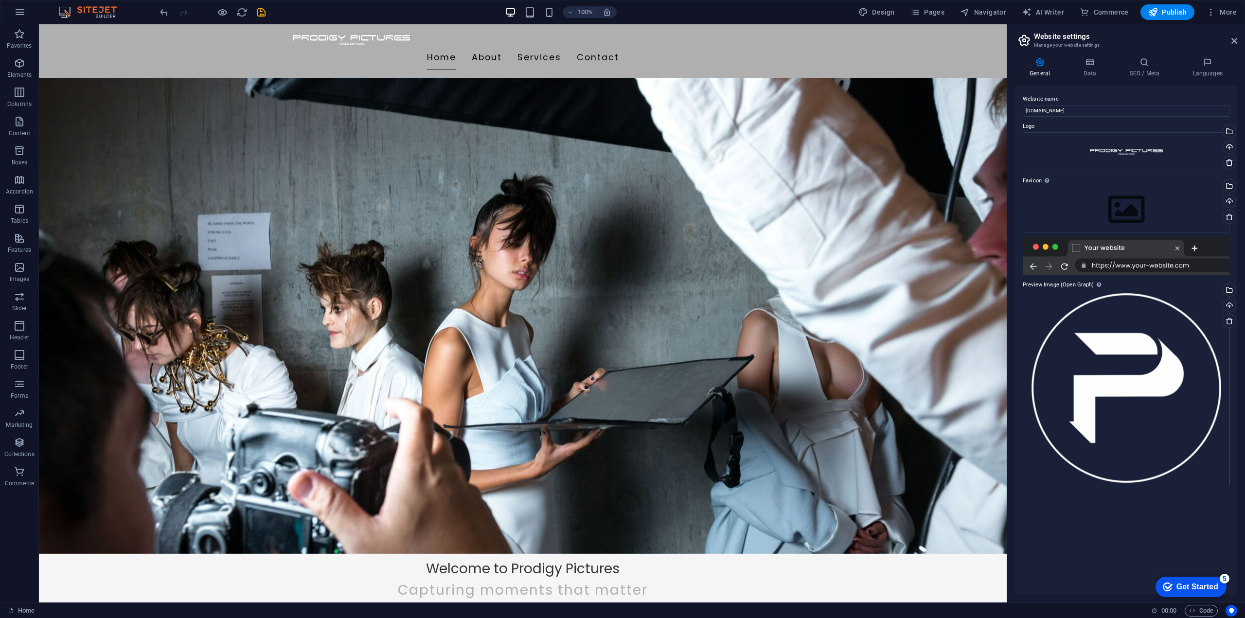
click at [1117, 403] on div "Drag files here, click to choose files or select files from Files or our free s…" at bounding box center [1126, 388] width 207 height 195
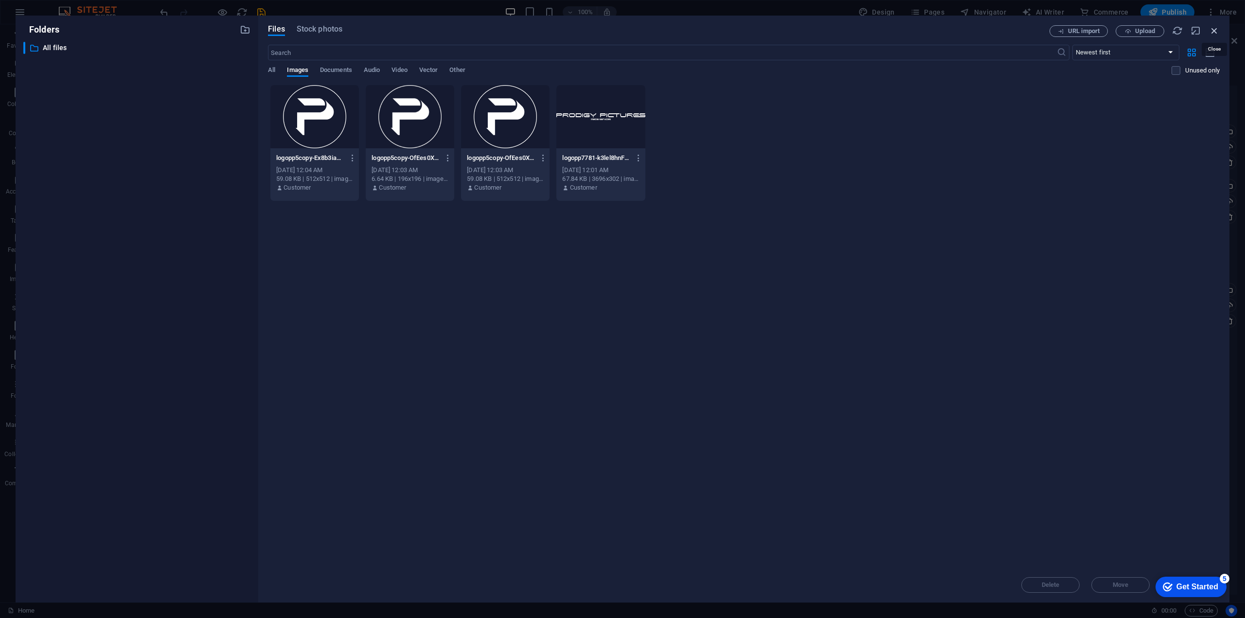
click at [1216, 30] on icon "button" at bounding box center [1214, 30] width 11 height 11
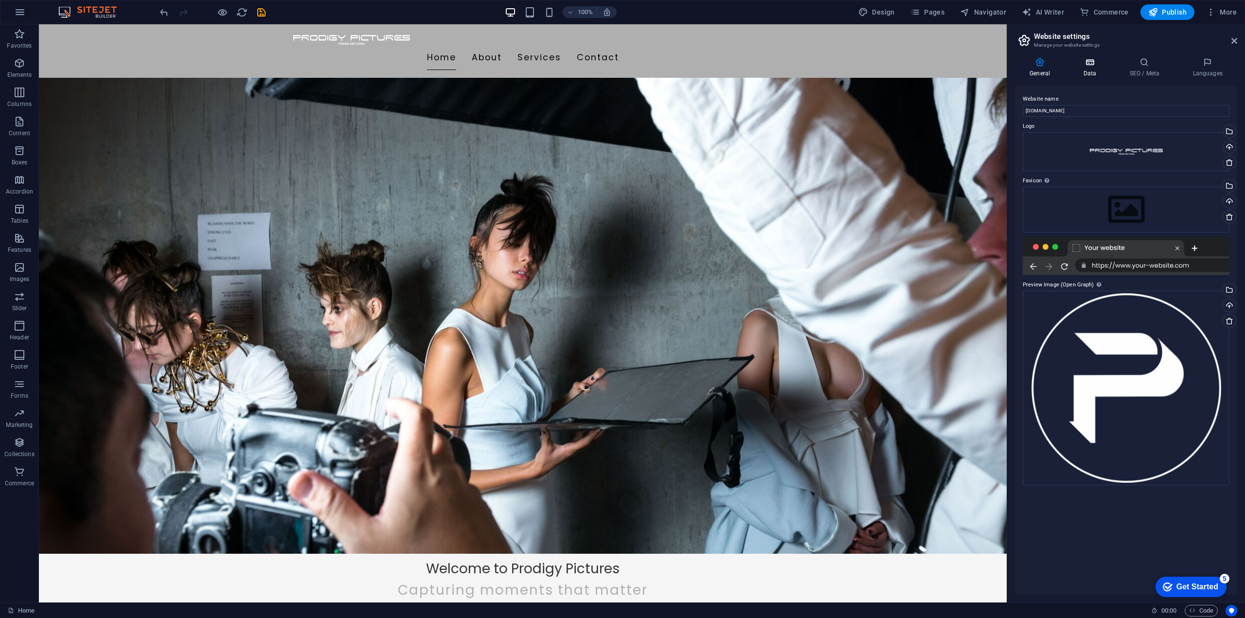
click at [1095, 69] on h4 "Data" at bounding box center [1091, 67] width 46 height 20
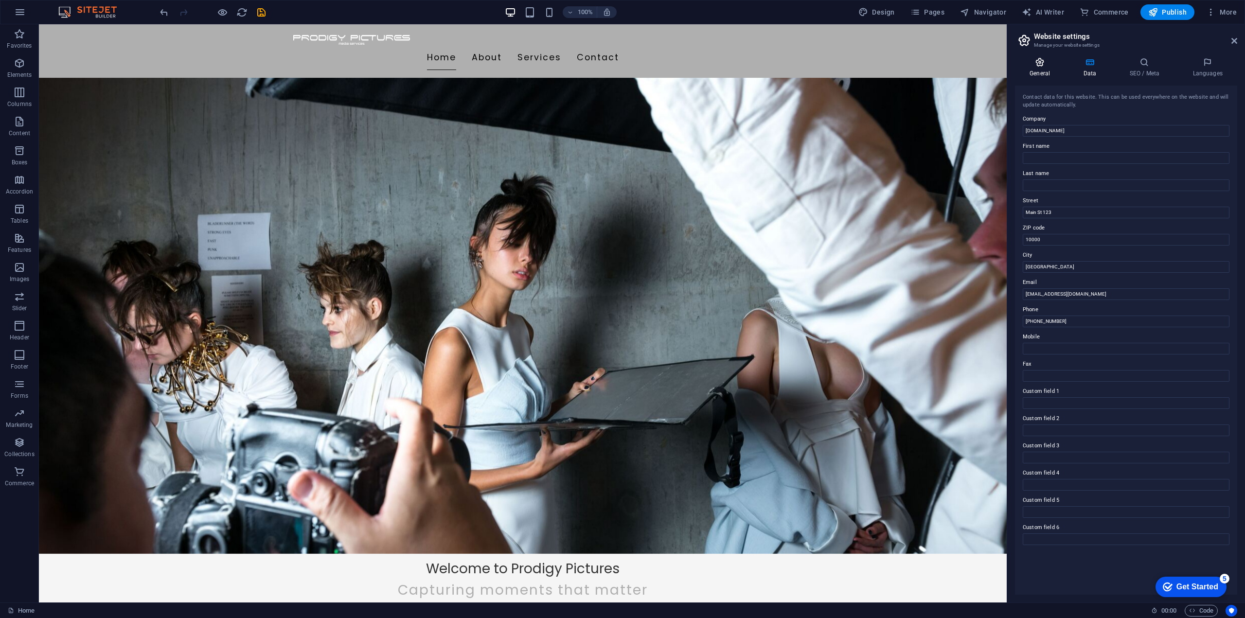
click at [1048, 66] on icon at bounding box center [1040, 62] width 50 height 10
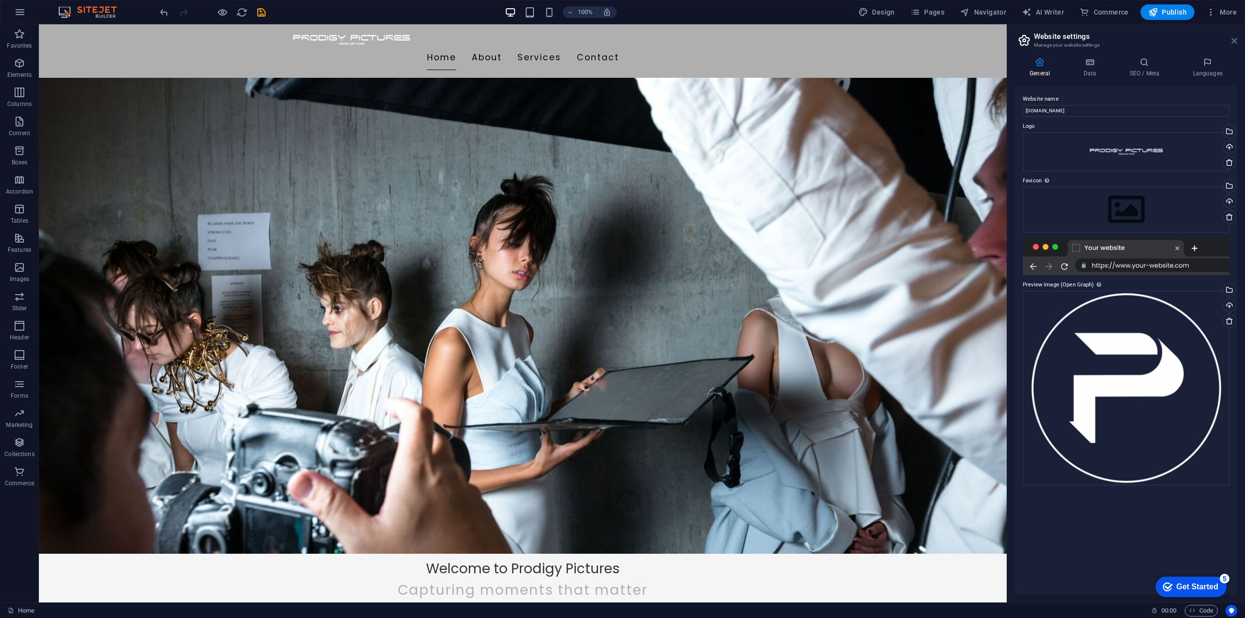
click at [1231, 39] on icon at bounding box center [1234, 41] width 6 height 8
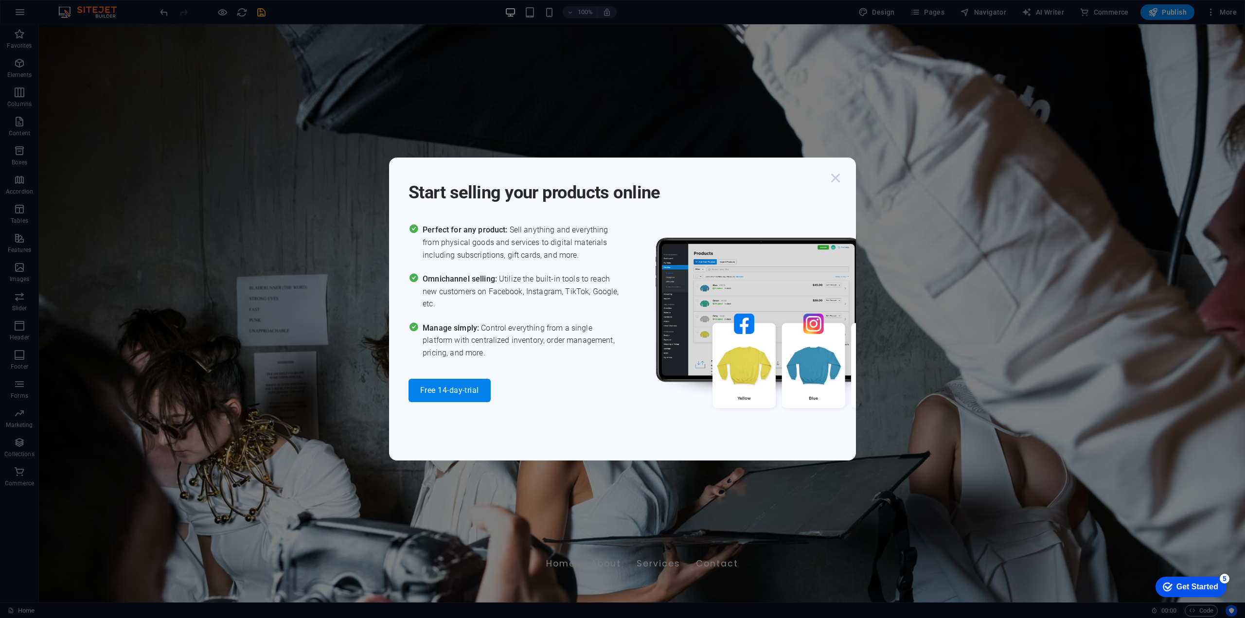
click at [832, 179] on icon "button" at bounding box center [836, 178] width 18 height 18
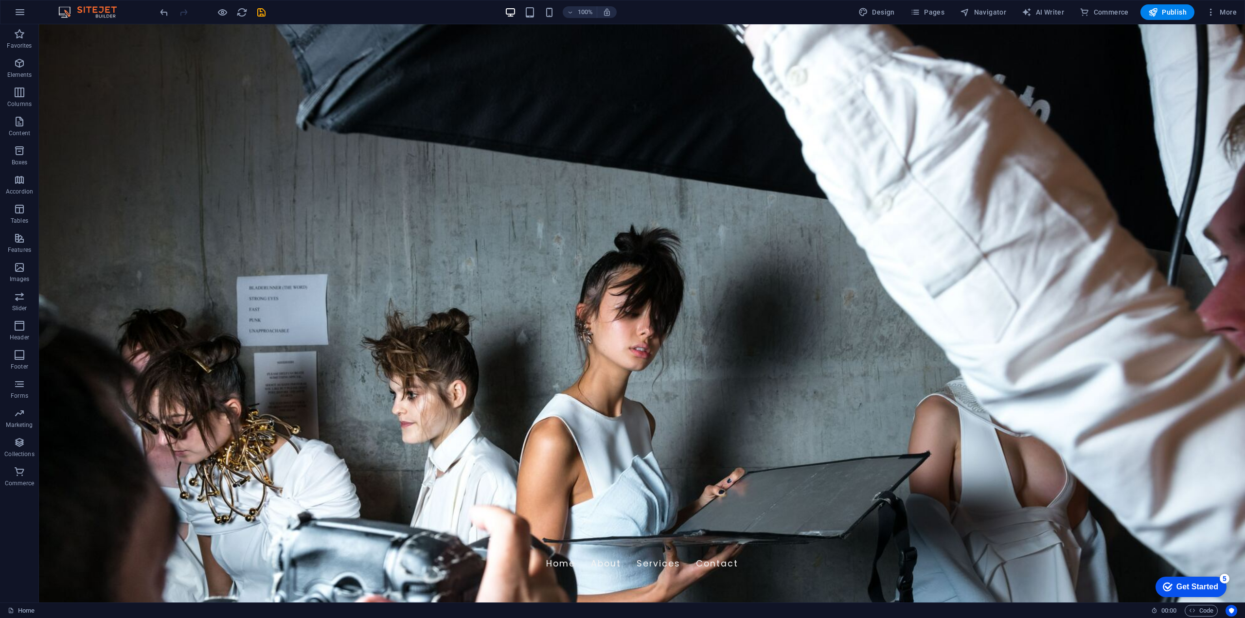
click at [262, 9] on icon "save" at bounding box center [261, 12] width 11 height 11
click at [643, 27] on div "+" at bounding box center [641, 29] width 19 height 9
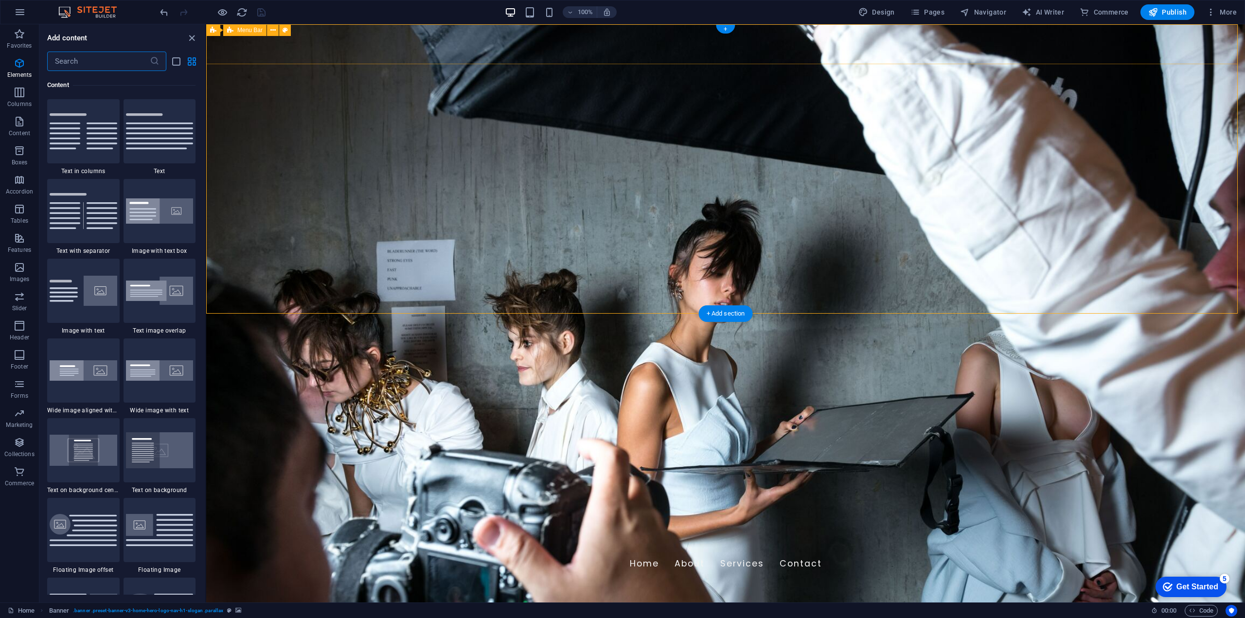
scroll to position [1702, 0]
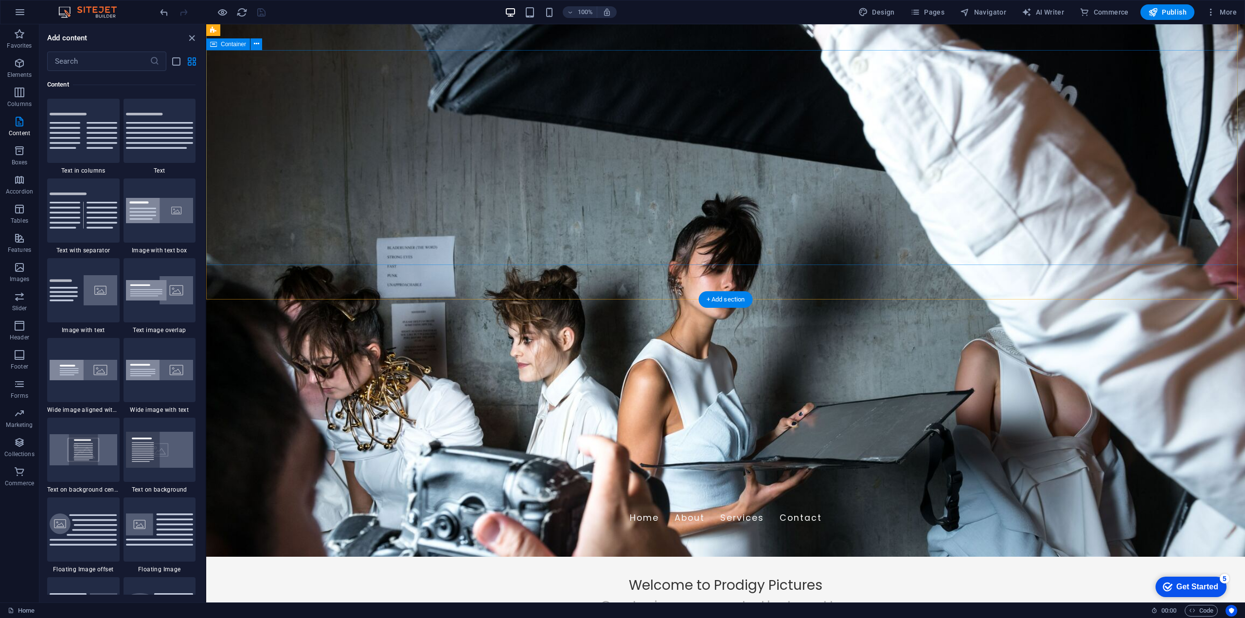
scroll to position [0, 0]
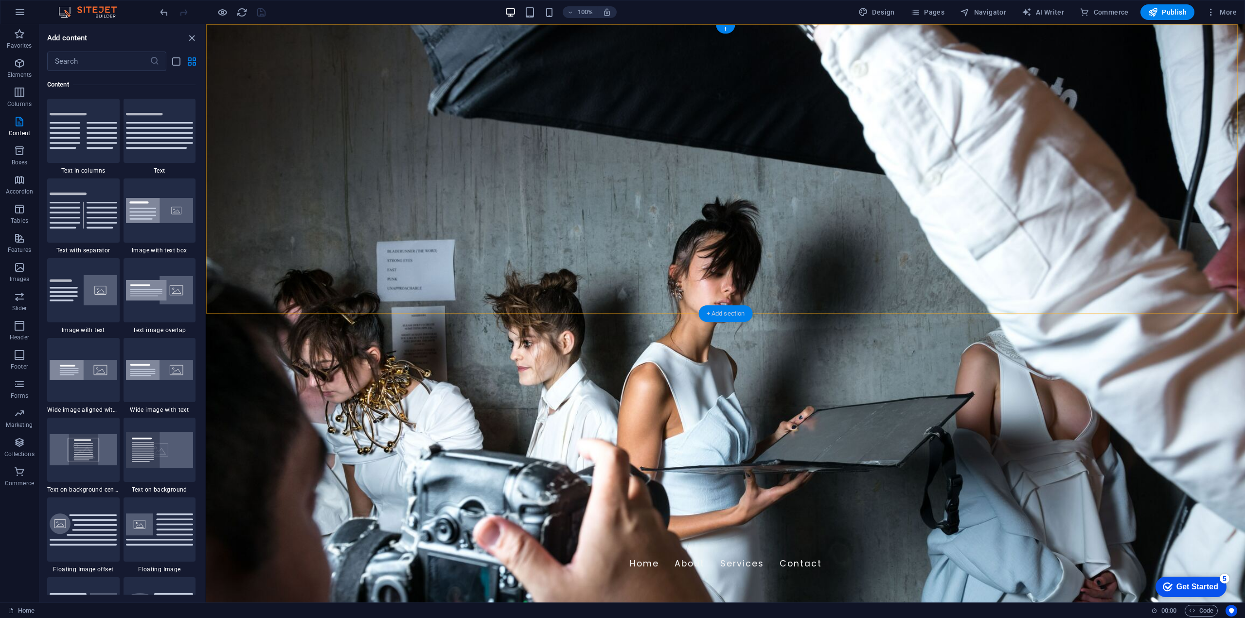
click at [715, 310] on div "+ Add section" at bounding box center [726, 313] width 54 height 17
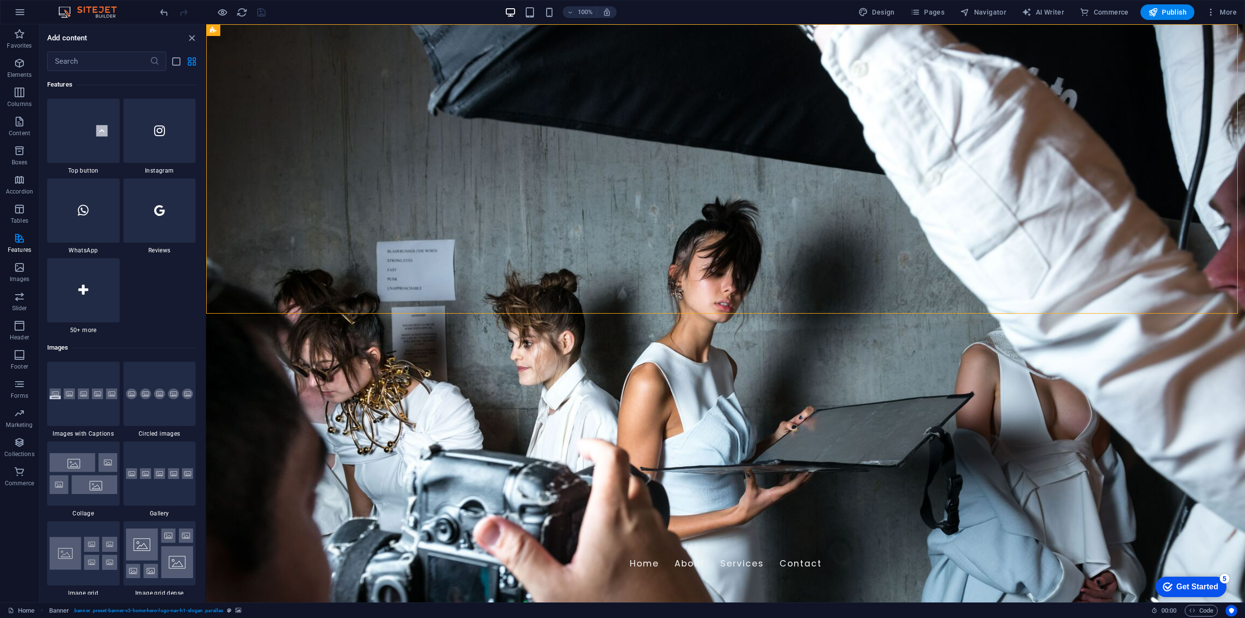
scroll to position [4862, 0]
